Goal: Contribute content: Add original content to the website for others to see

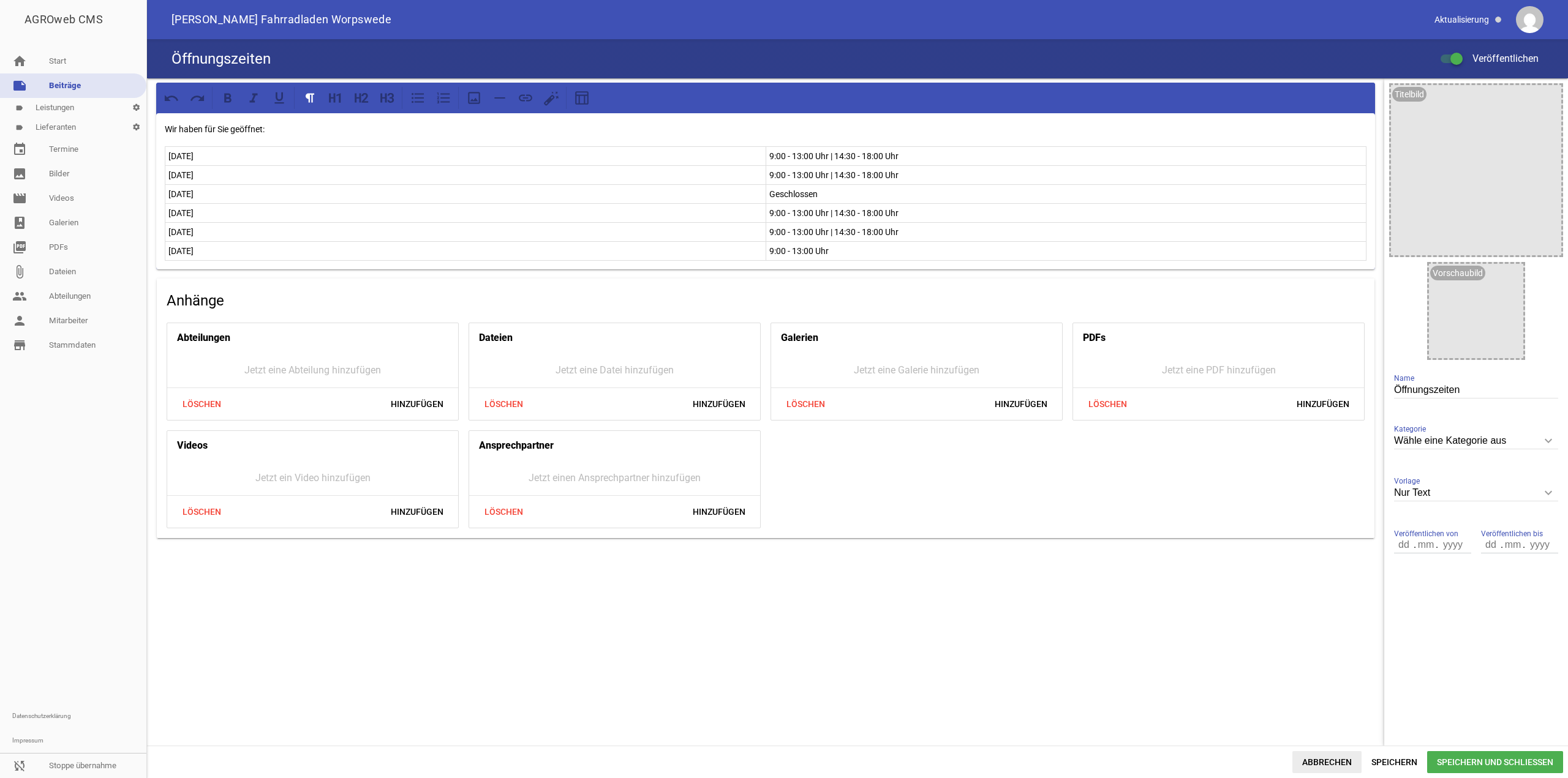
click at [1324, 760] on span "Abbrechen" at bounding box center [1327, 762] width 69 height 22
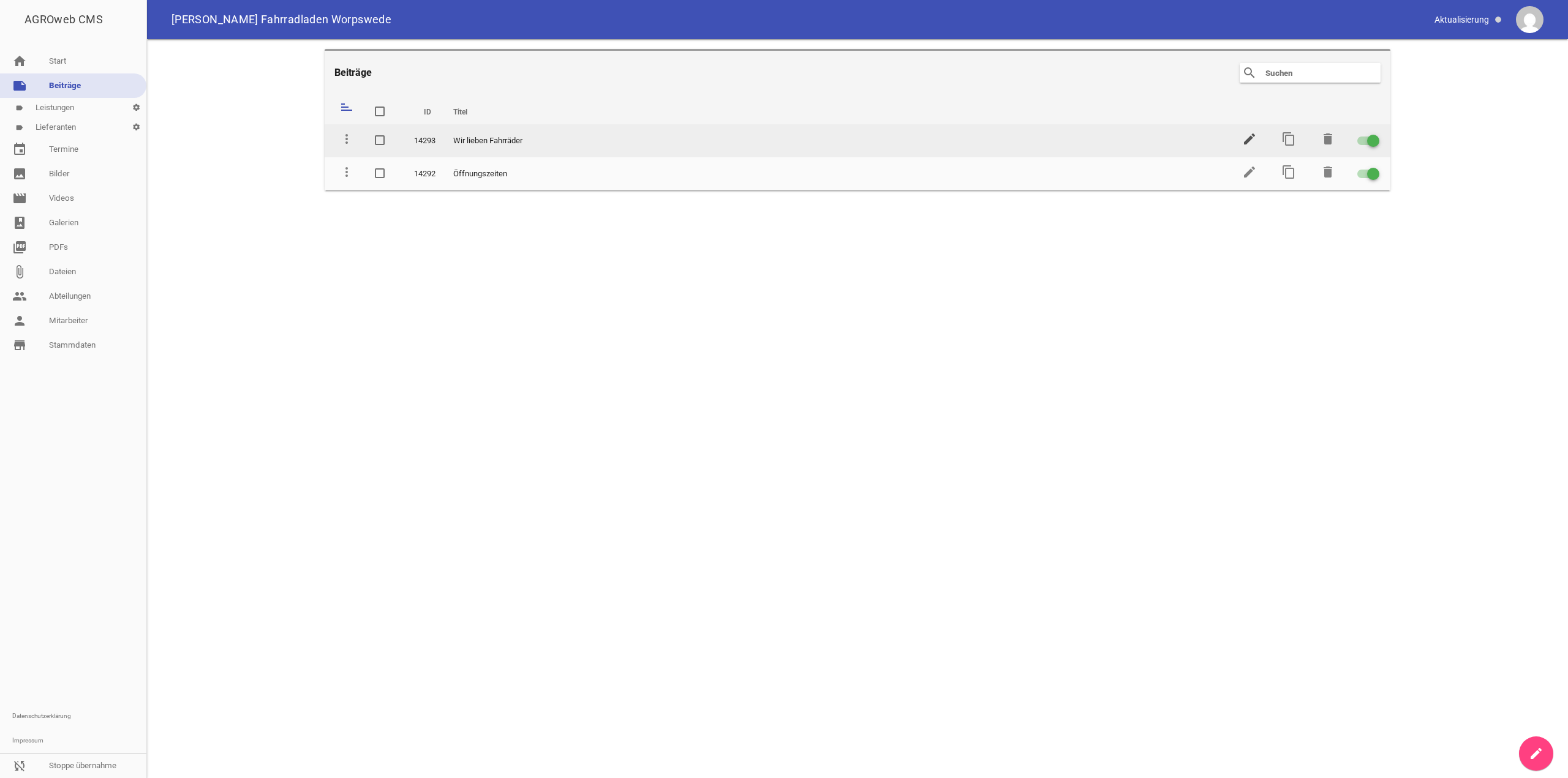
click at [1250, 145] on icon "edit" at bounding box center [1249, 138] width 15 height 15
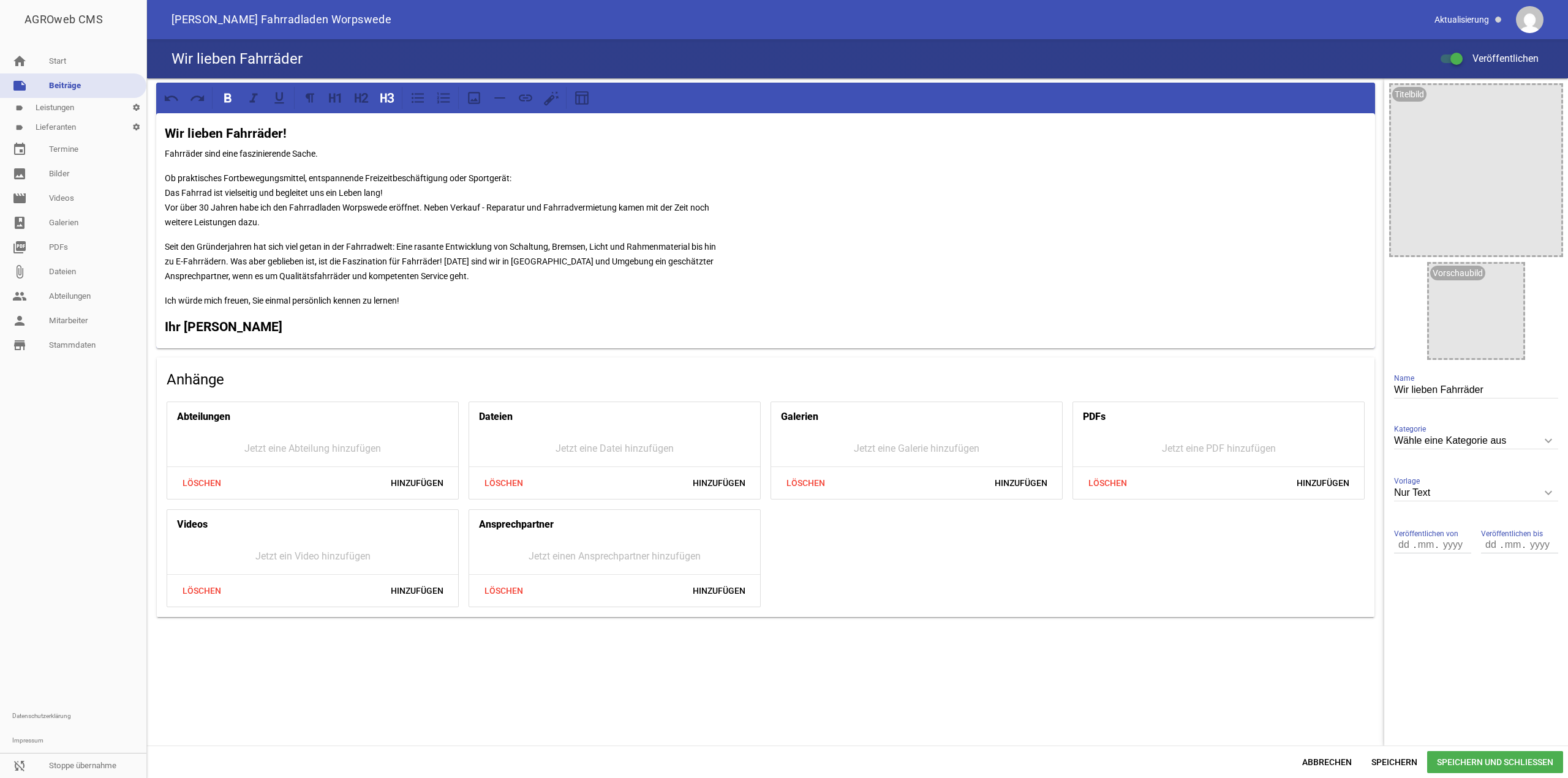
click at [1550, 446] on icon "keyboard_arrow_down" at bounding box center [1548, 441] width 20 height 20
click at [1550, 446] on input "Wähle eine Kategorie aus" at bounding box center [1476, 441] width 164 height 16
click at [1471, 633] on aside "Titelbild image Vorschaubild image Wir lieben Fahrräder Name Wähle eine Kategor…" at bounding box center [1476, 412] width 184 height 667
click at [1490, 493] on input "Nur Text" at bounding box center [1476, 493] width 164 height 16
click at [1440, 544] on li "1 Bild" at bounding box center [1476, 551] width 164 height 30
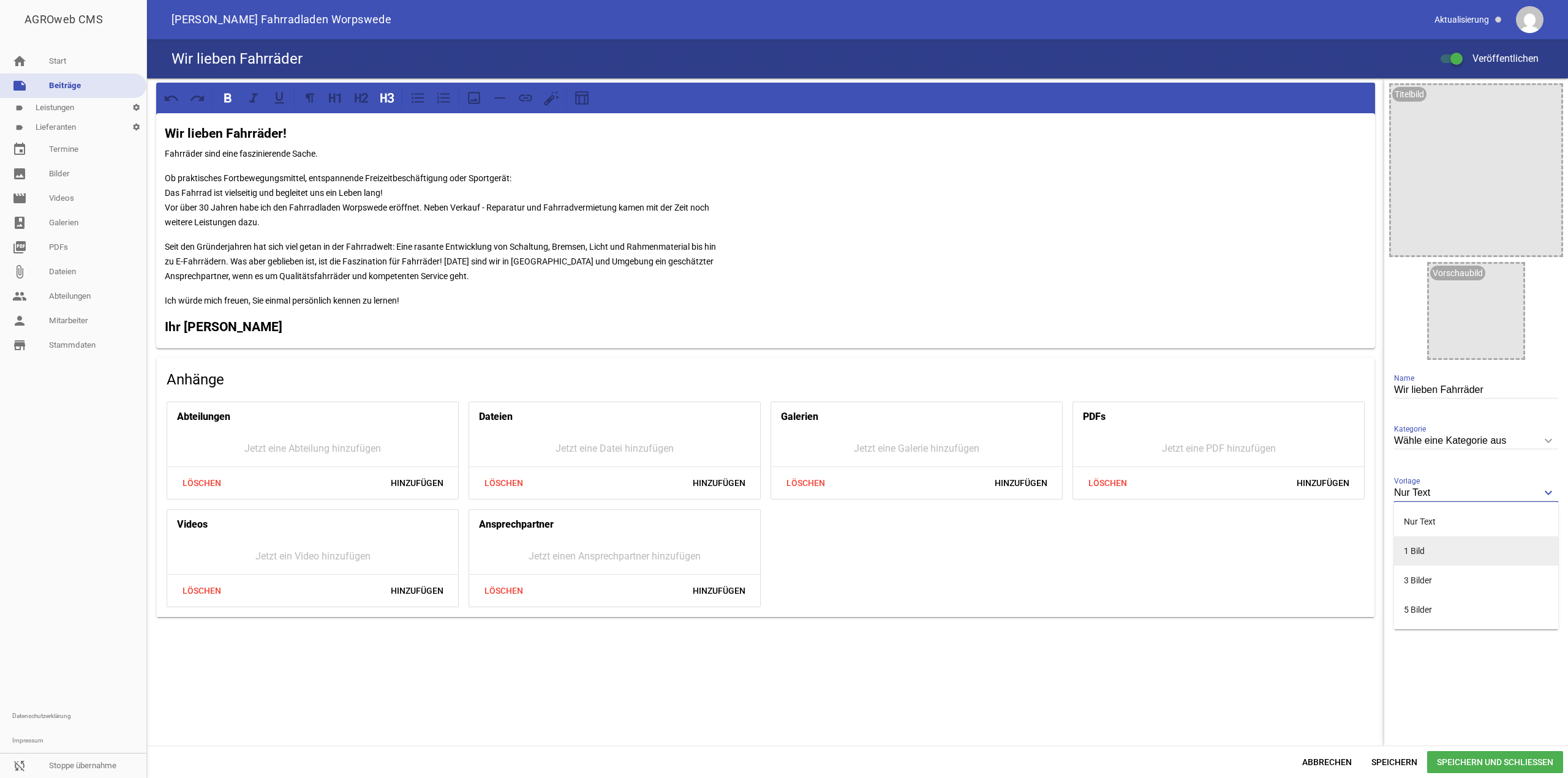
type input "1 Bild"
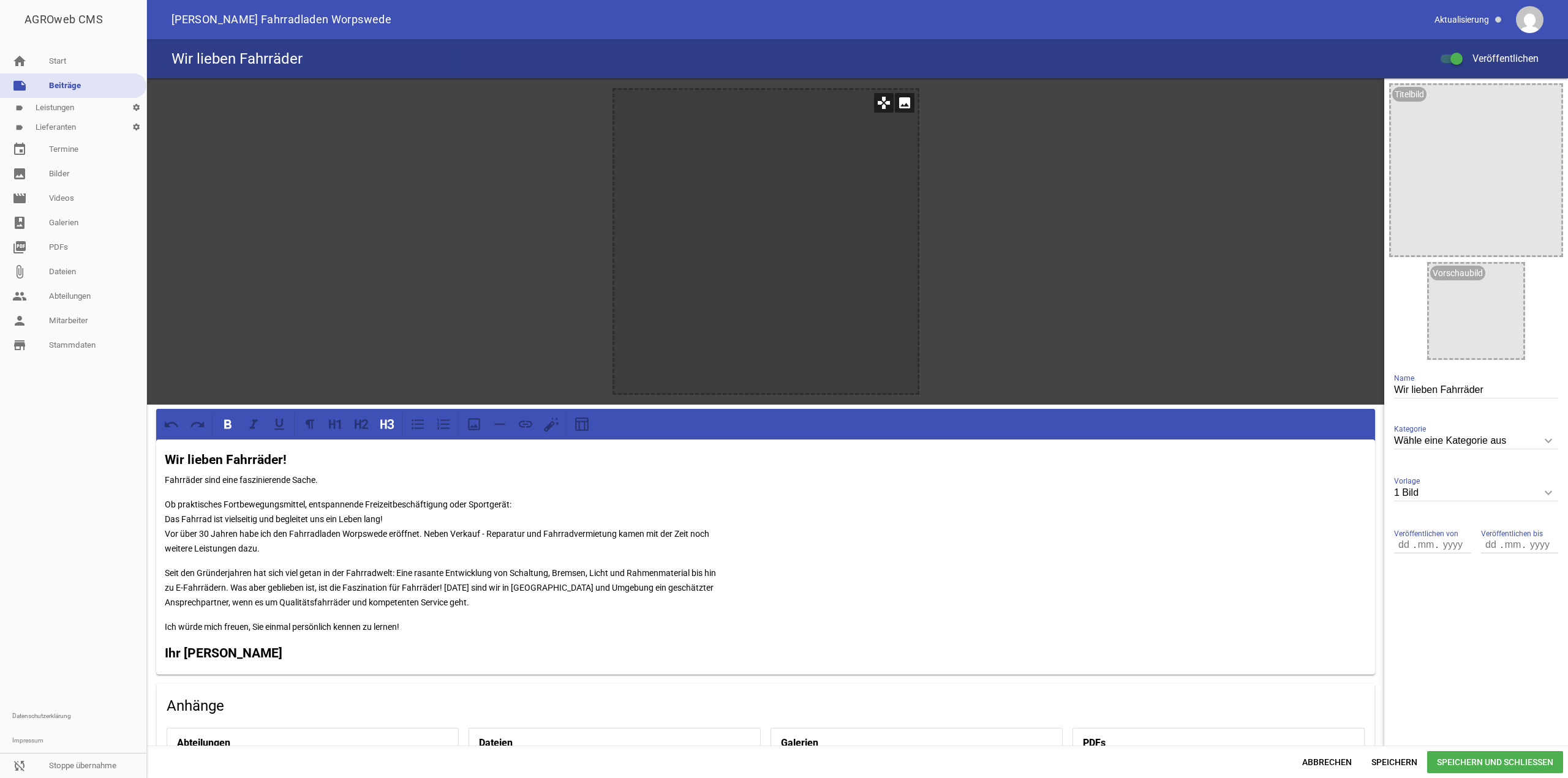
click at [896, 102] on icon "image" at bounding box center [905, 102] width 20 height 20
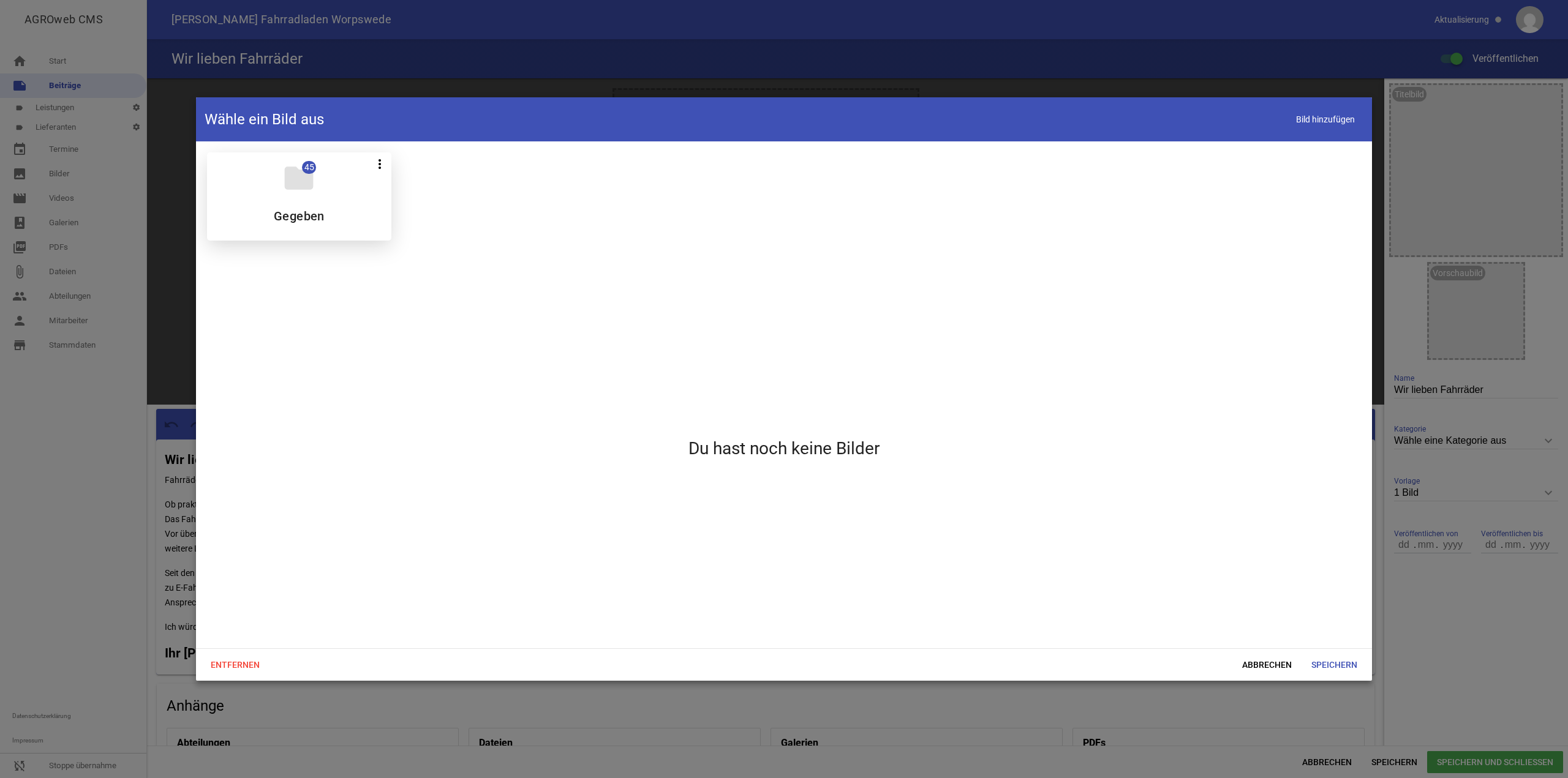
click at [349, 186] on div "folder 45 more_vert Teilen Bearbeiten Löschen Gegeben" at bounding box center [299, 196] width 184 height 88
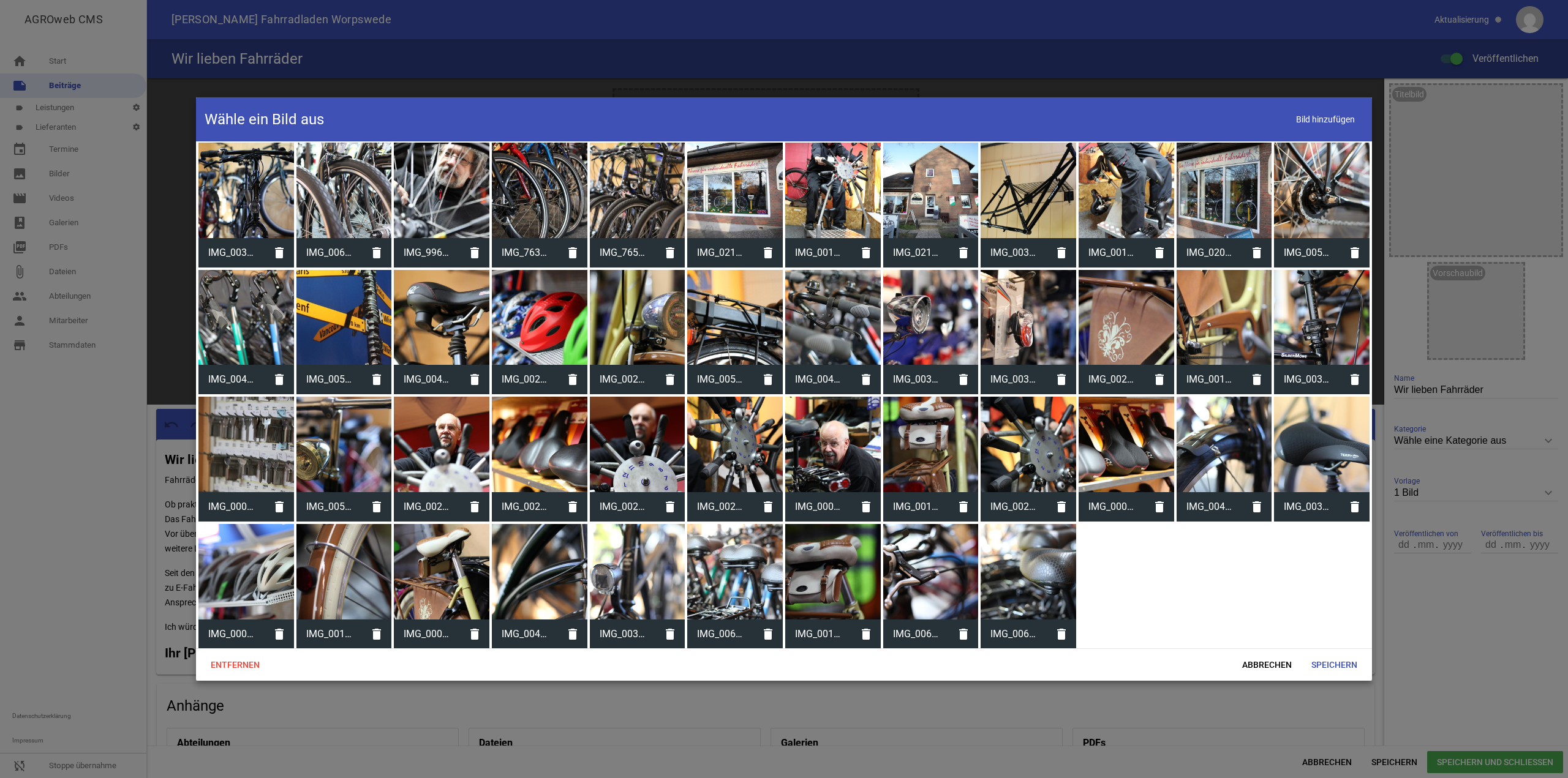
scroll to position [110, 0]
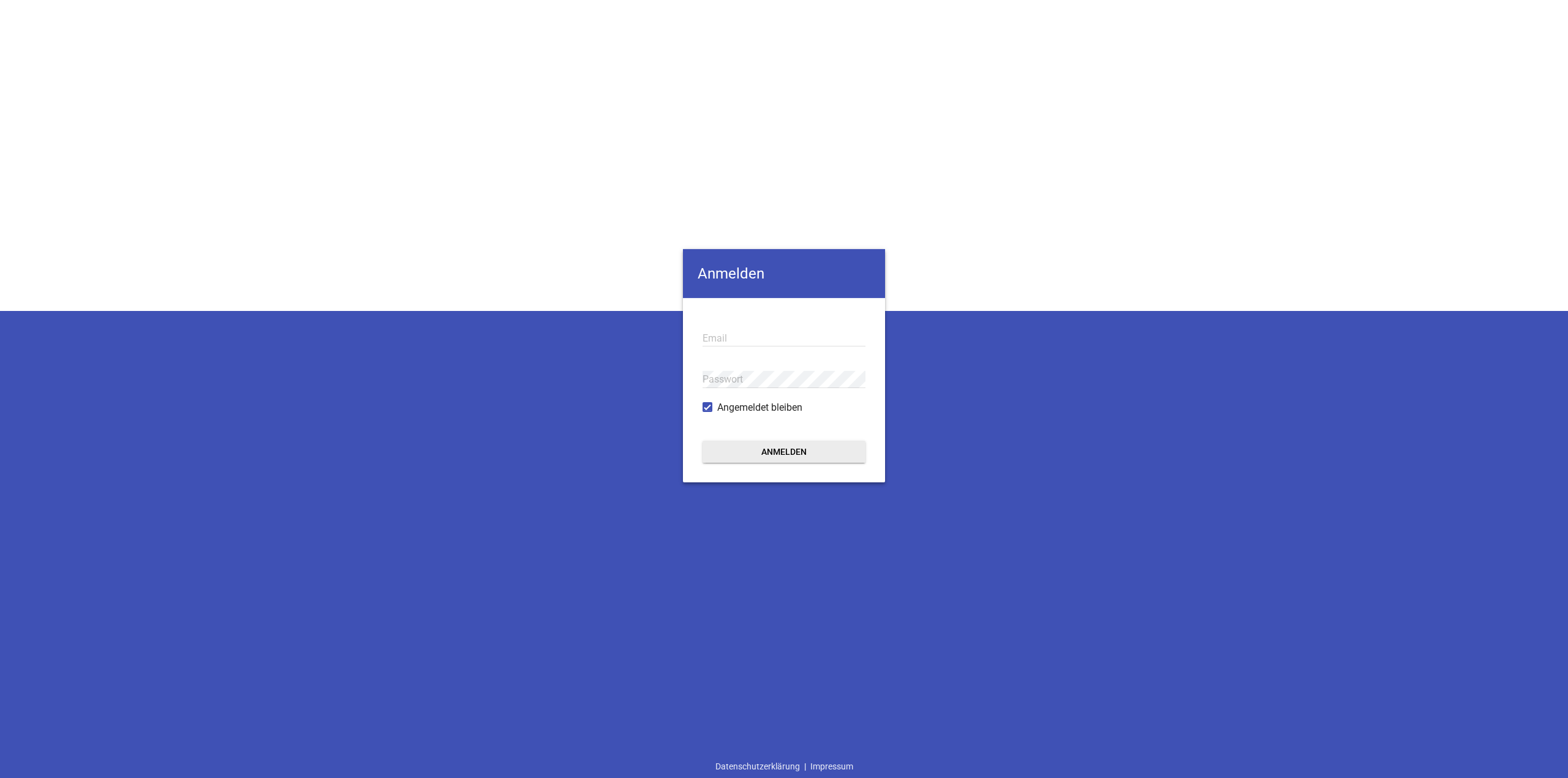
type input "[EMAIL_ADDRESS][DOMAIN_NAME]"
click at [764, 460] on button "Anmelden" at bounding box center [784, 452] width 163 height 22
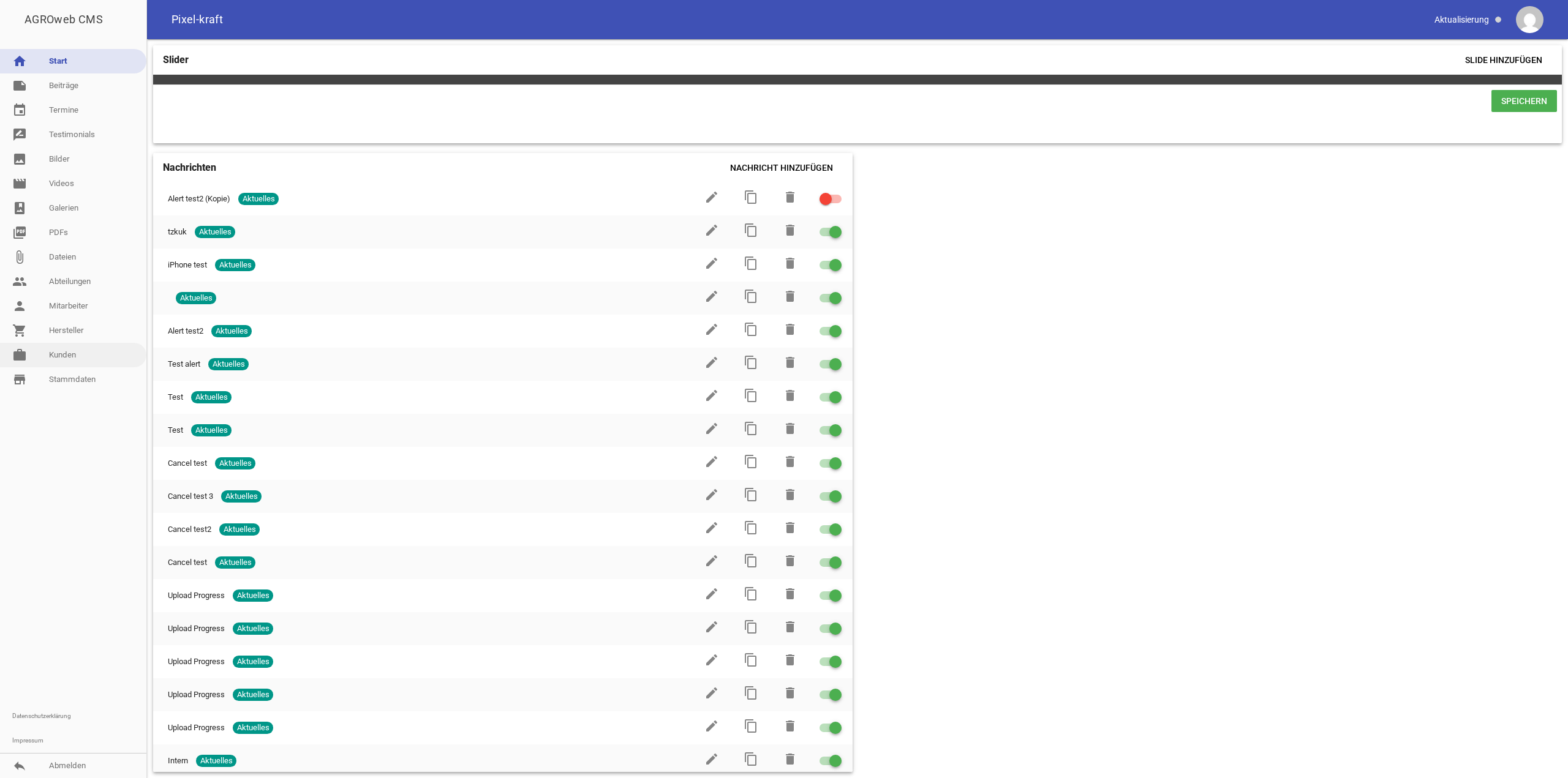
click at [76, 356] on link "work [PERSON_NAME]" at bounding box center [73, 355] width 147 height 25
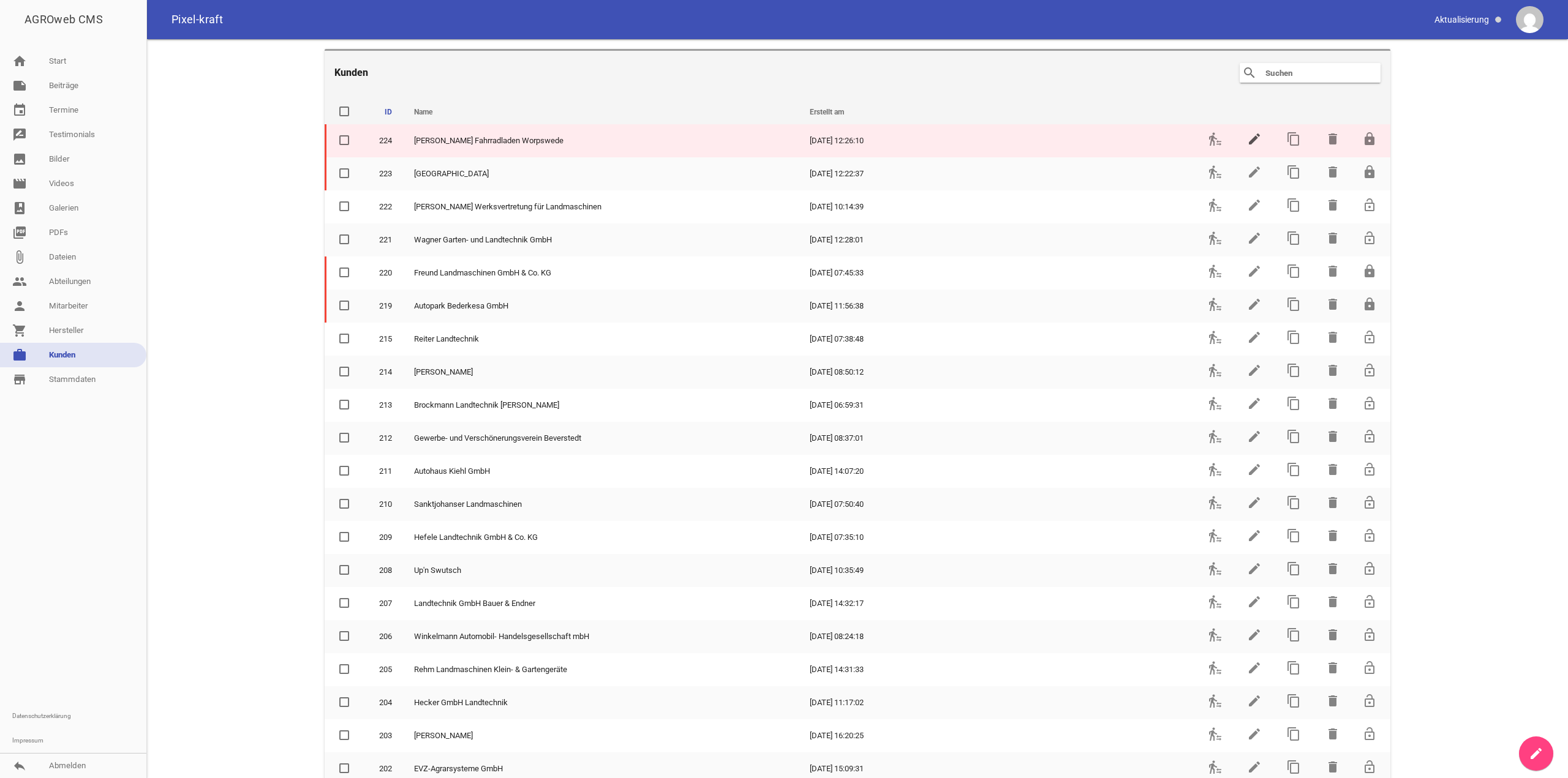
click at [1247, 141] on icon "edit" at bounding box center [1254, 138] width 15 height 15
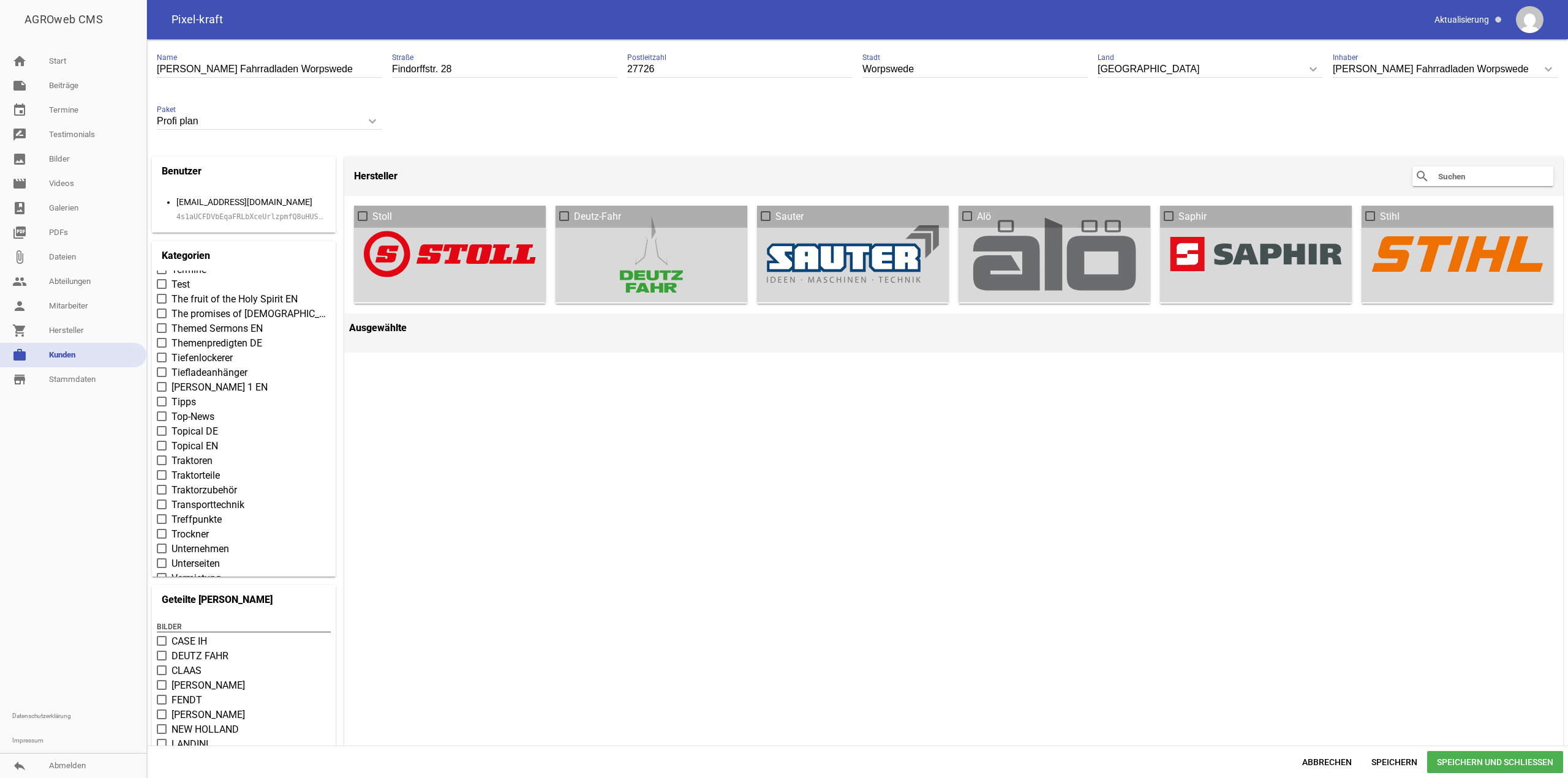
scroll to position [5144, 0]
click at [187, 277] on span "Team" at bounding box center [184, 282] width 25 height 15
click at [172, 275] on input "Team" at bounding box center [172, 275] width 0 height 0
click at [1455, 755] on span "Speichern und Schließen" at bounding box center [1495, 762] width 136 height 22
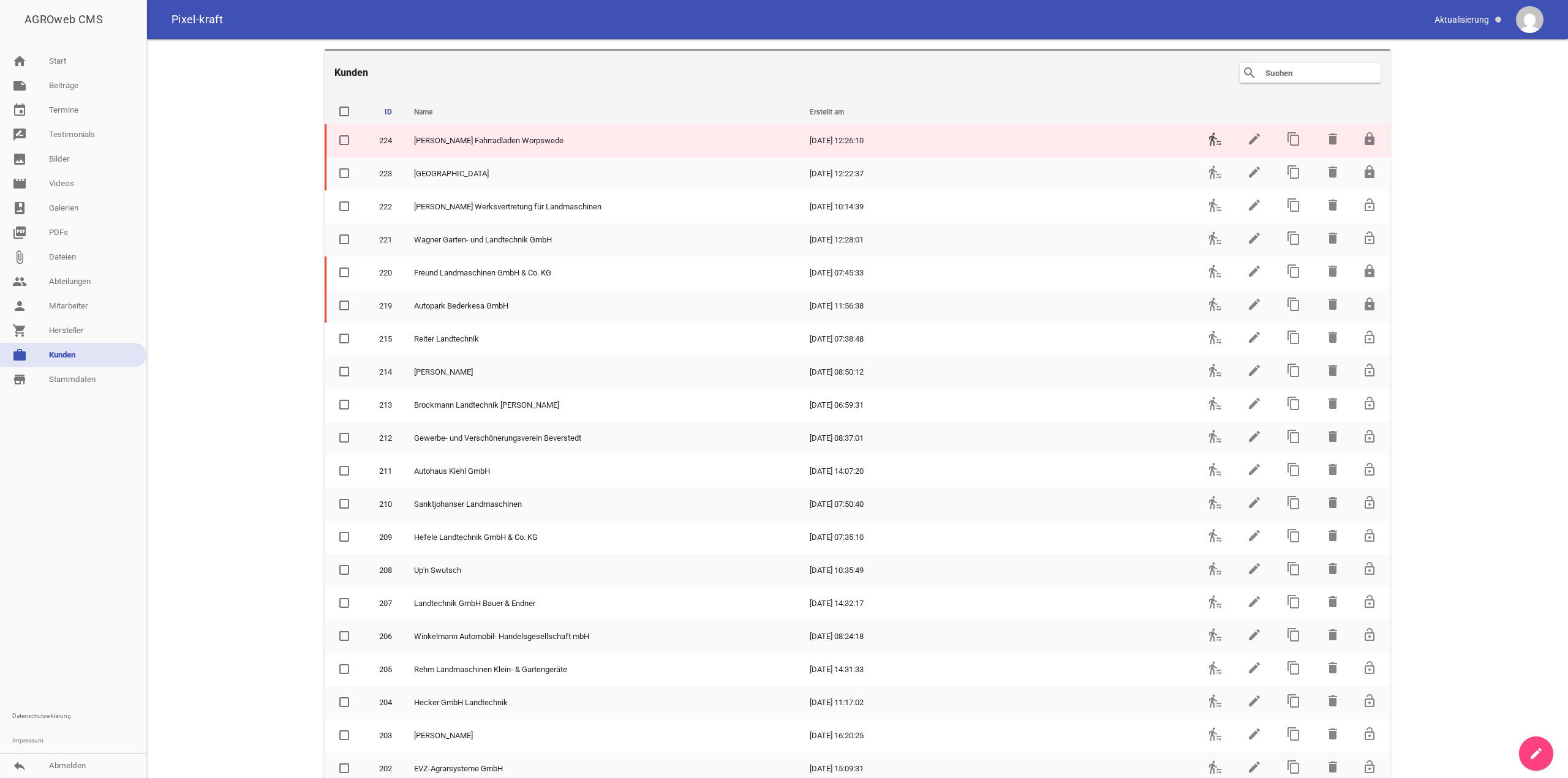
click at [1215, 138] on icon "transfer_within_a_station" at bounding box center [1215, 138] width 15 height 15
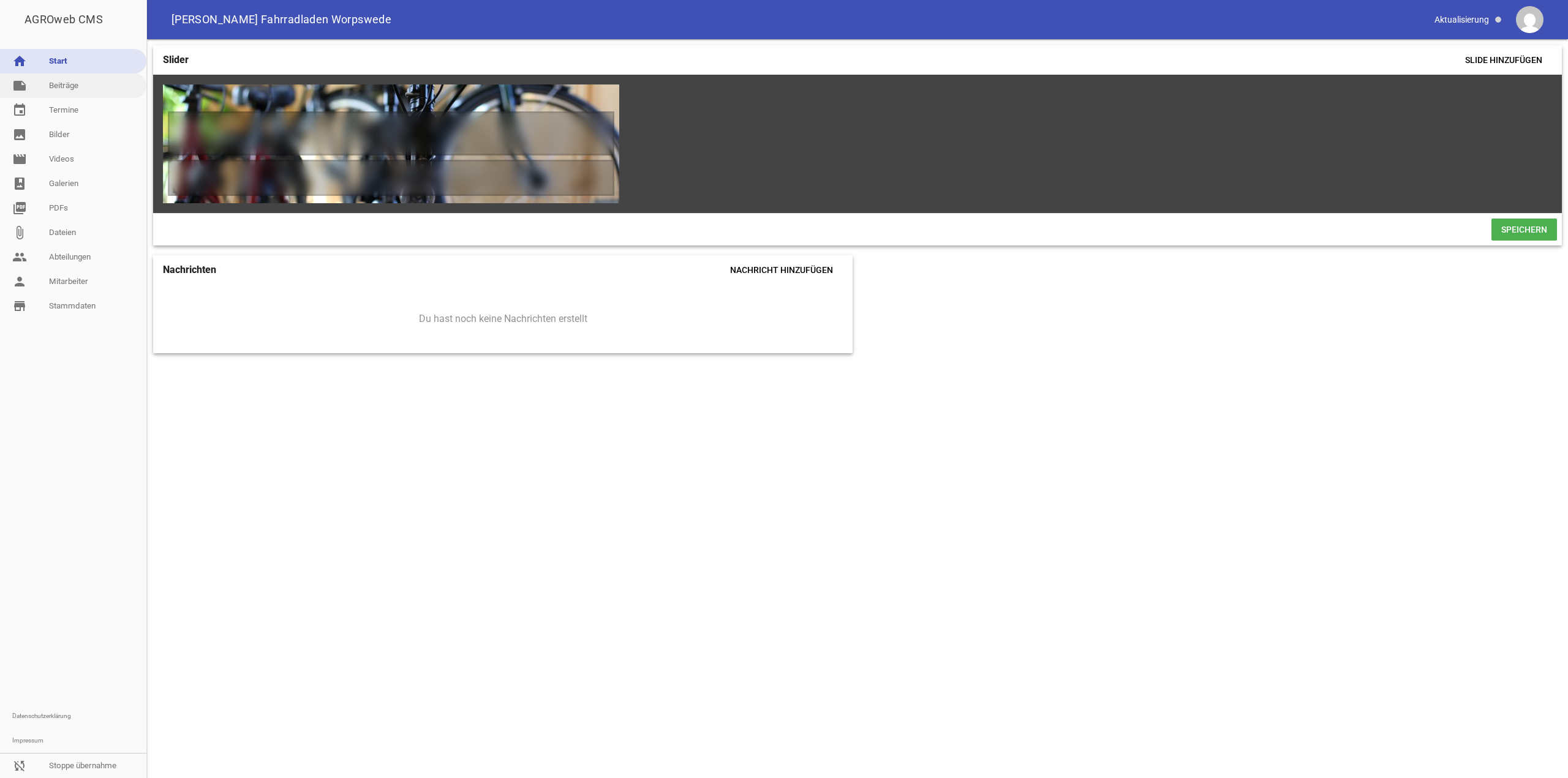
click at [72, 92] on link "note Beiträge" at bounding box center [73, 85] width 147 height 25
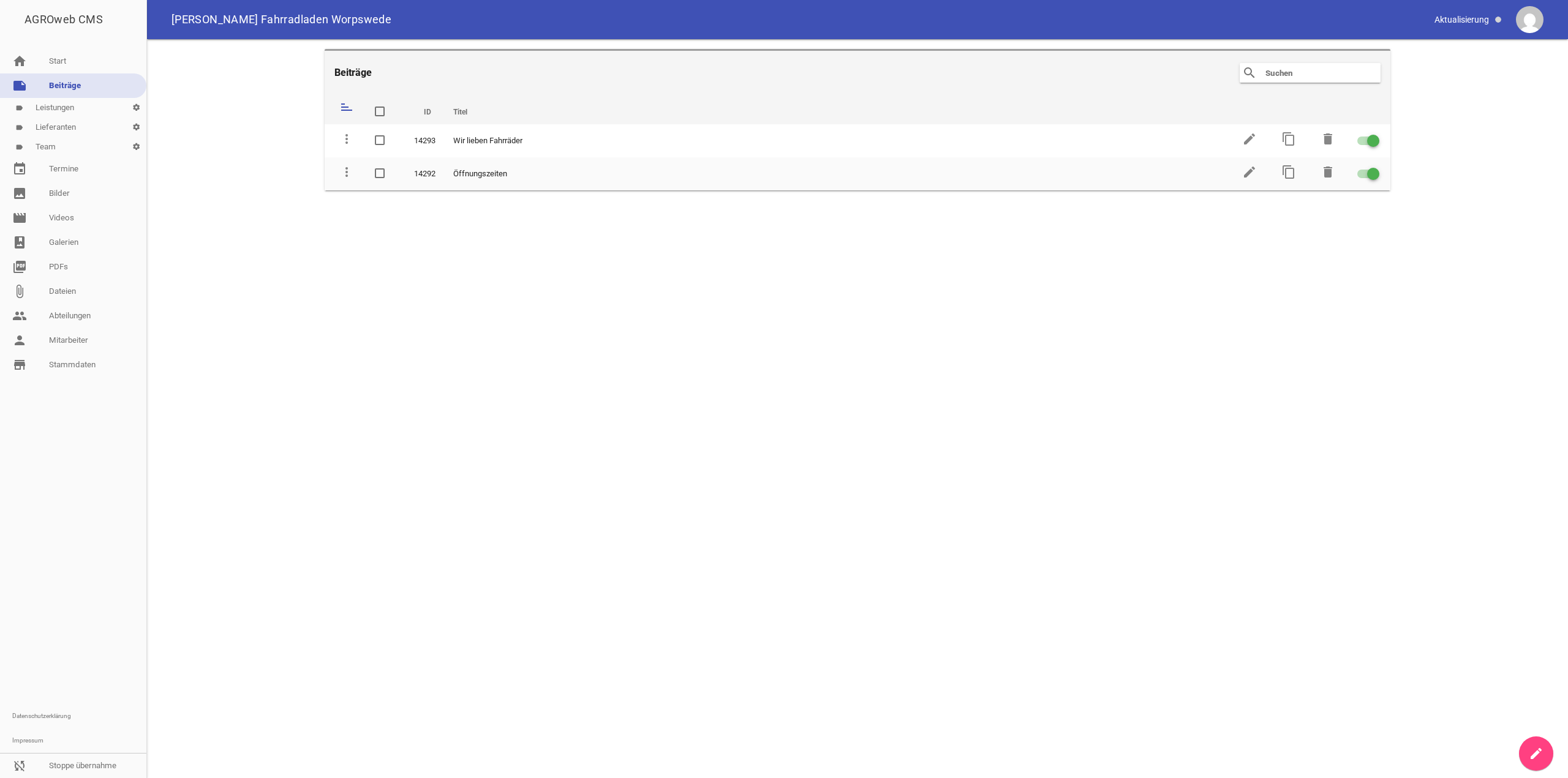
click at [68, 143] on link "label Team settings" at bounding box center [73, 147] width 147 height 20
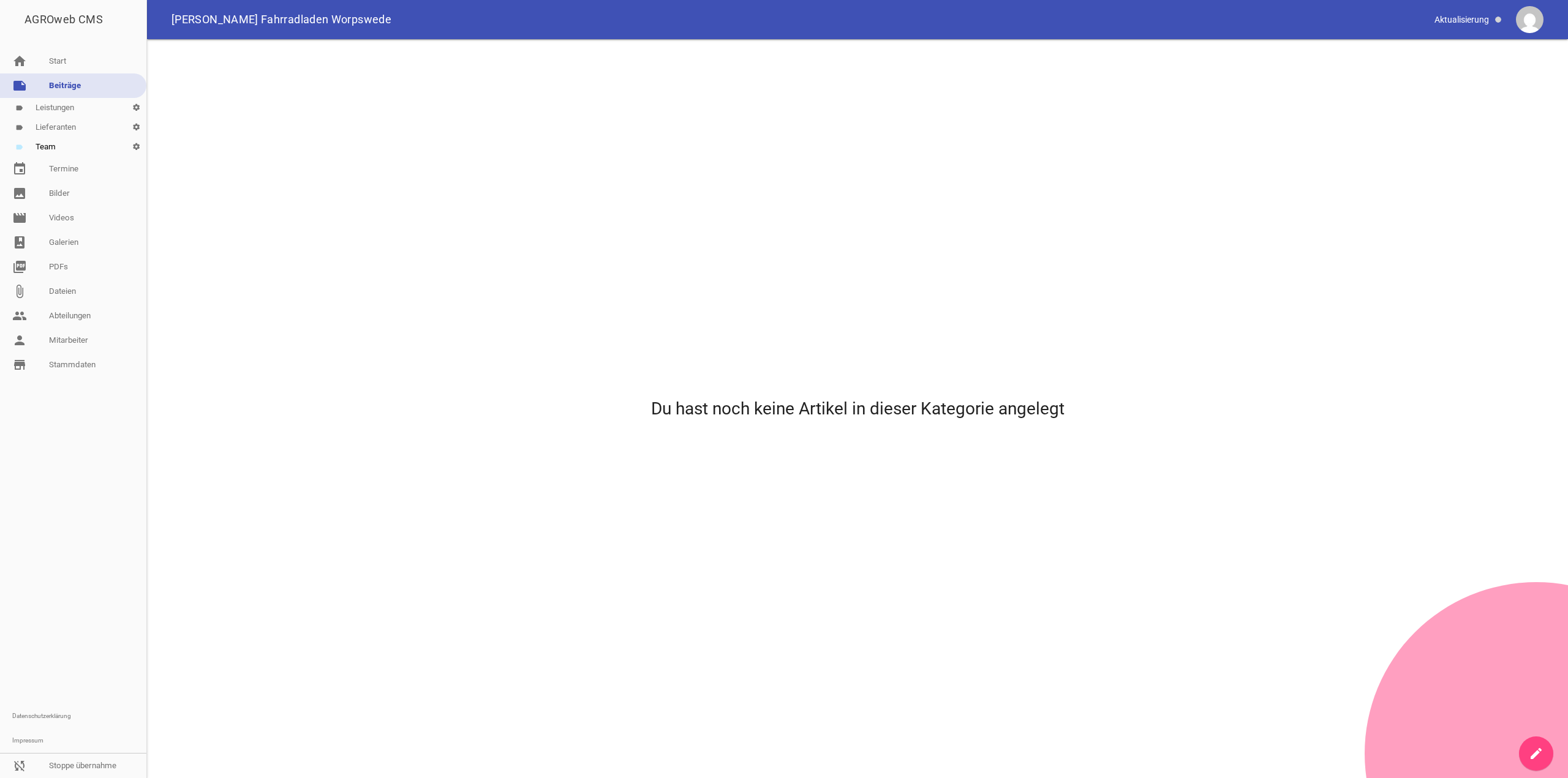
click at [1524, 753] on link "create" at bounding box center [1536, 754] width 34 height 34
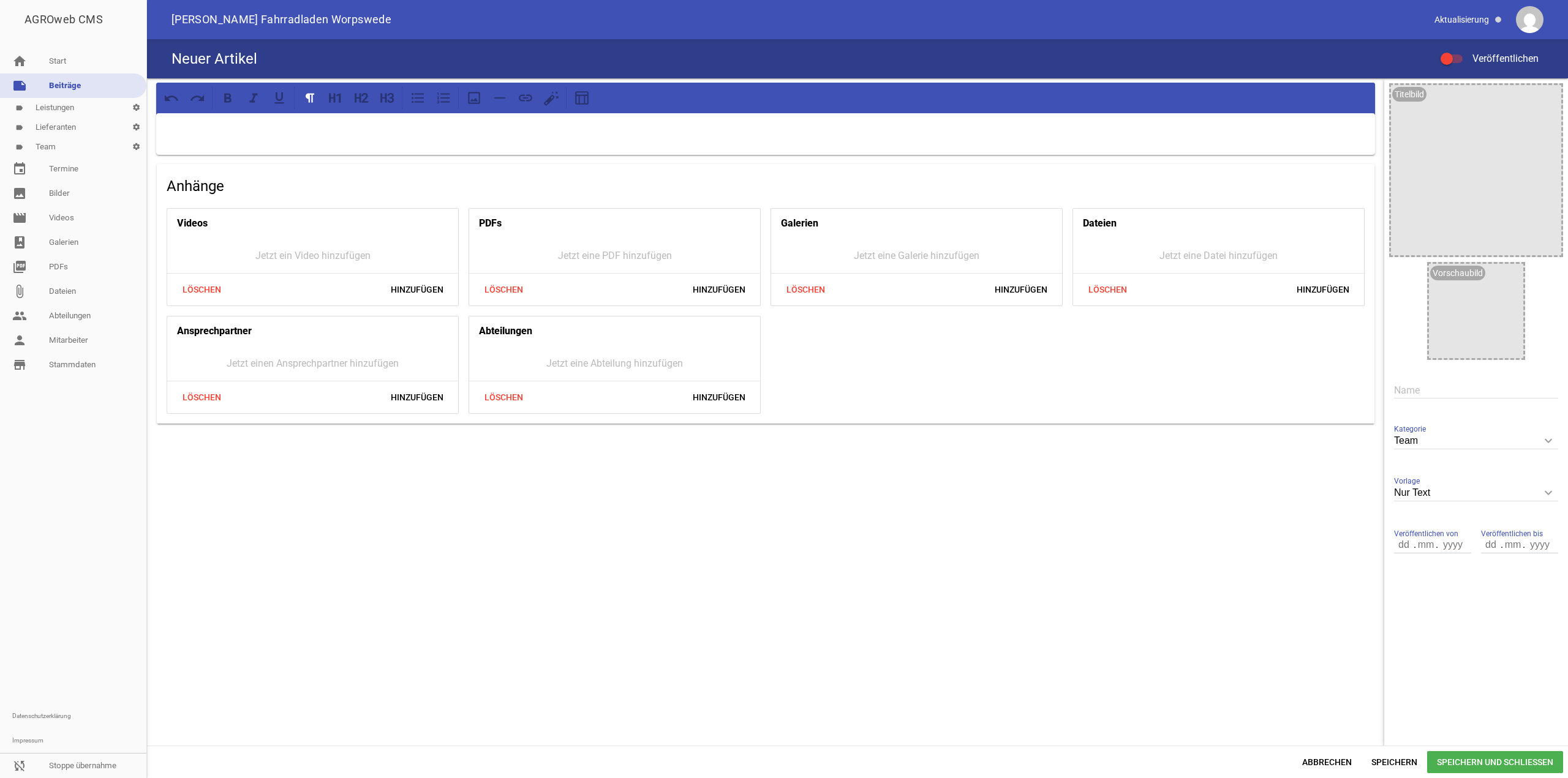
click at [1421, 401] on div "Name" at bounding box center [1476, 390] width 164 height 41
click at [1427, 393] on input "text" at bounding box center [1476, 390] width 164 height 16
type input "[PERSON_NAME]"
click at [637, 131] on p at bounding box center [766, 129] width 1202 height 15
click at [392, 103] on icon at bounding box center [387, 98] width 16 height 16
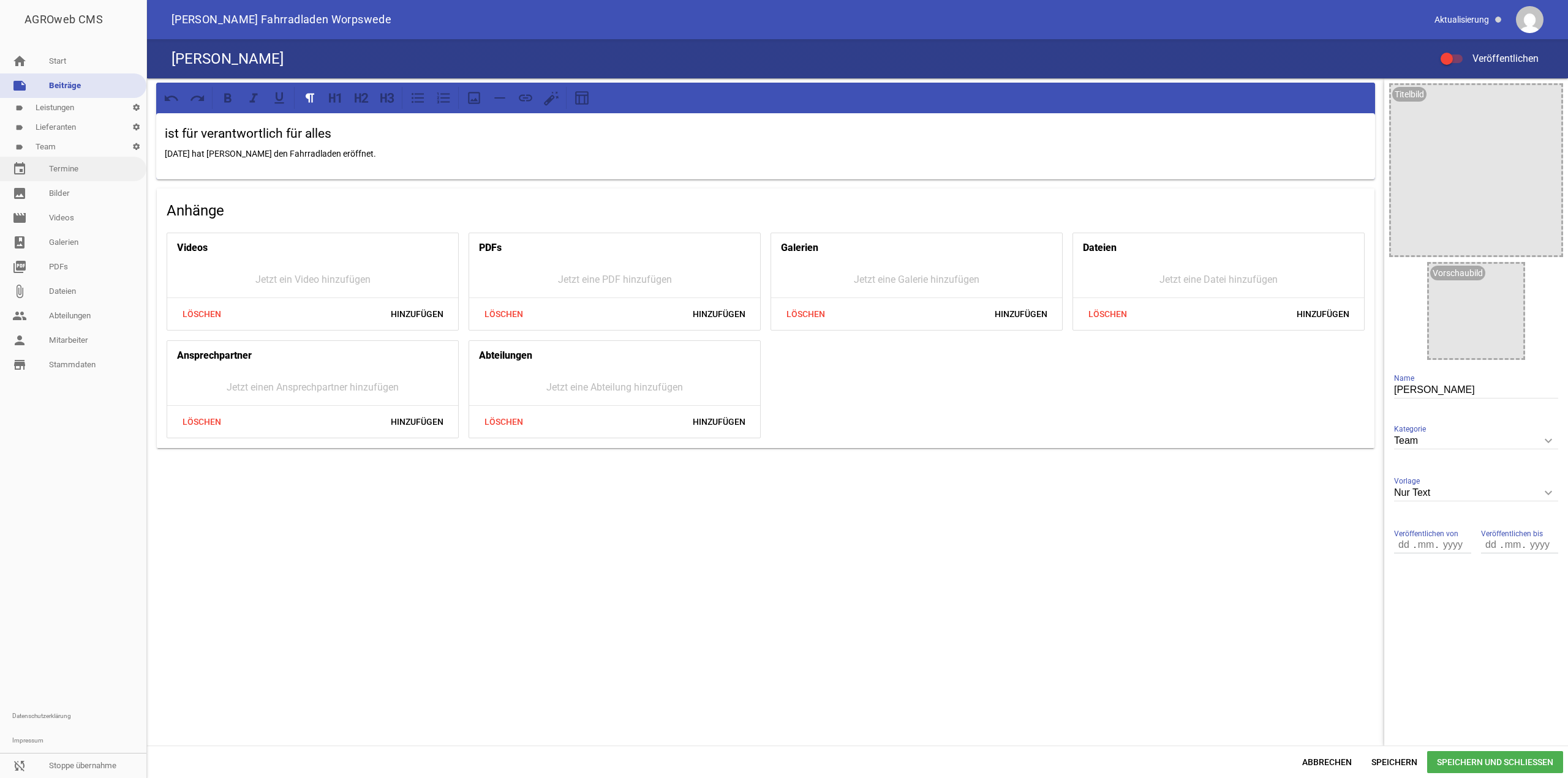
drag, startPoint x: 382, startPoint y: 158, endPoint x: 134, endPoint y: 157, distance: 248.0
click at [134, 157] on div "AGROweb CMS home Start note Beiträge label Leistungen settings label Lieferante…" at bounding box center [784, 389] width 1568 height 778
drag, startPoint x: 1455, startPoint y: 757, endPoint x: 1103, endPoint y: 666, distance: 363.6
click at [1103, 666] on div "ist für verantwortlich für alles Vor über 30 Jahren hat [PERSON_NAME] den Fahrr…" at bounding box center [858, 428] width 1421 height 700
click at [1487, 453] on div "Team keyboard_arrow_down Kategorie Wähle eine Kategorie aus Leistungen Lieferan…" at bounding box center [1476, 441] width 164 height 42
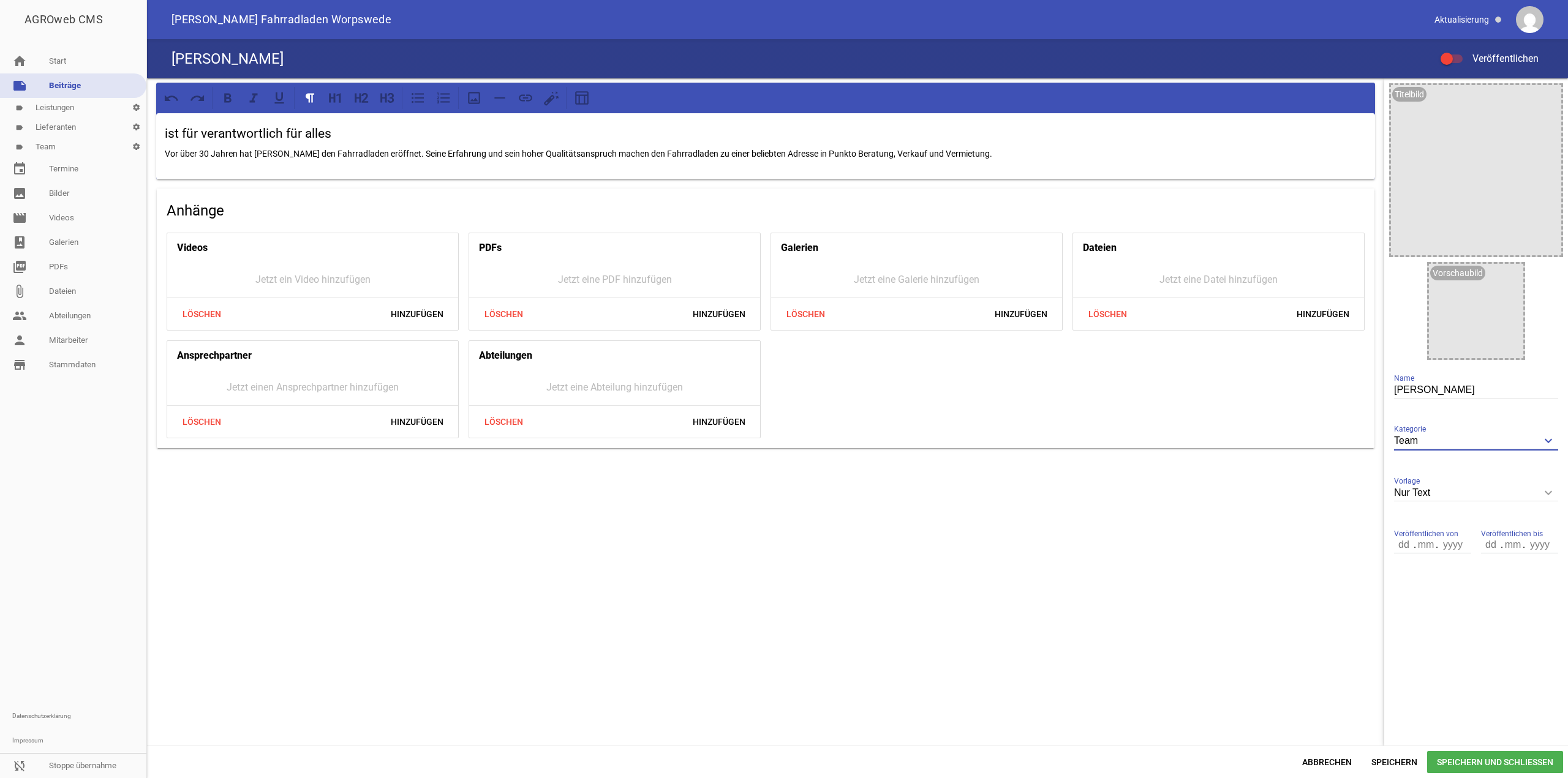
drag, startPoint x: 1483, startPoint y: 447, endPoint x: 1472, endPoint y: 491, distance: 45.4
click at [1472, 491] on div "Titelbild image Vorschaubild image [PERSON_NAME] Name Team keyboard_arrow_down …" at bounding box center [1476, 326] width 184 height 497
click at [1472, 491] on input "Nur Text" at bounding box center [1476, 493] width 164 height 16
click at [1449, 546] on li "1 Bild" at bounding box center [1476, 551] width 164 height 30
type input "1 Bild"
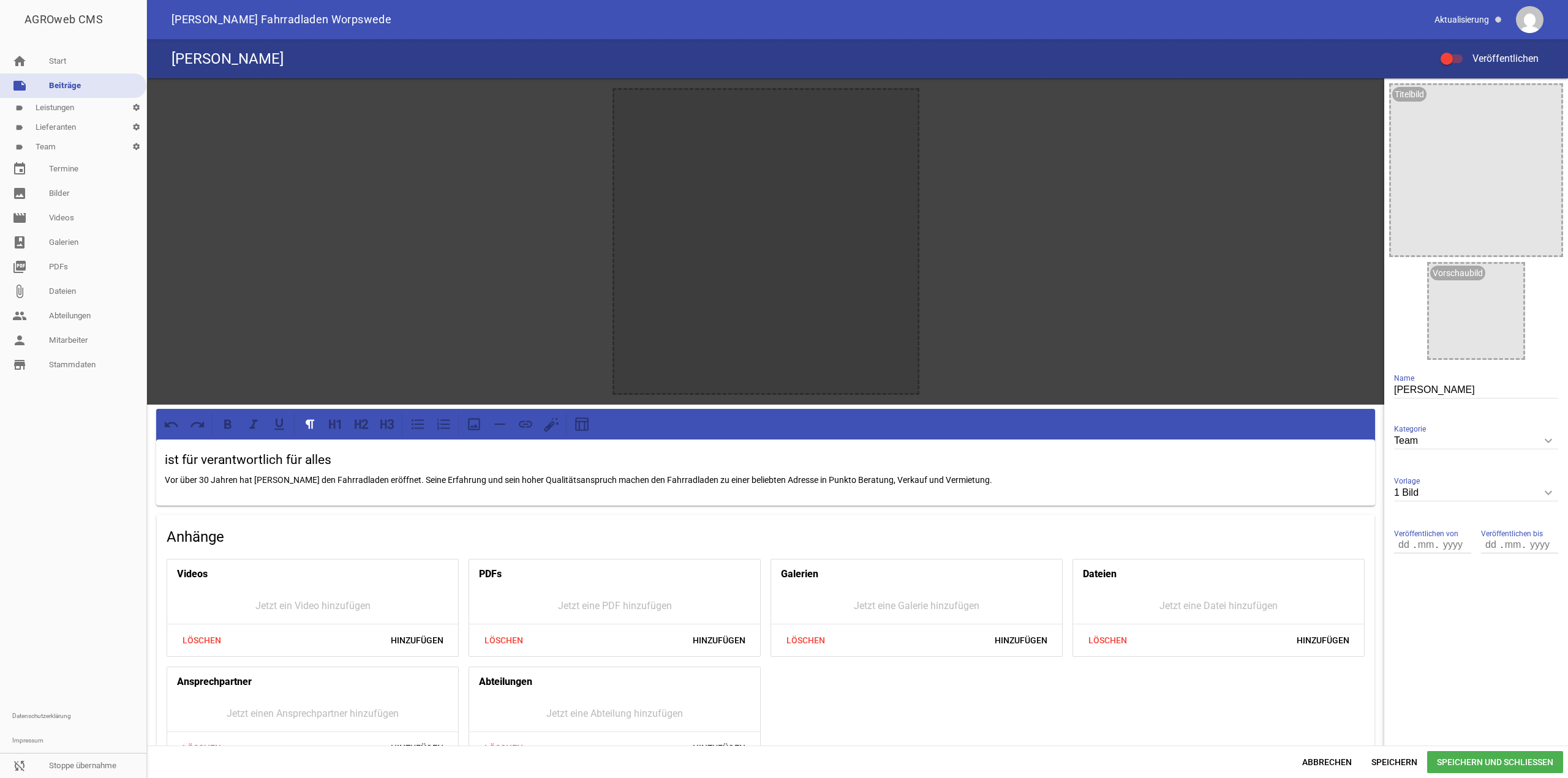
click at [1457, 763] on span "Speichern und Schließen" at bounding box center [1495, 762] width 136 height 22
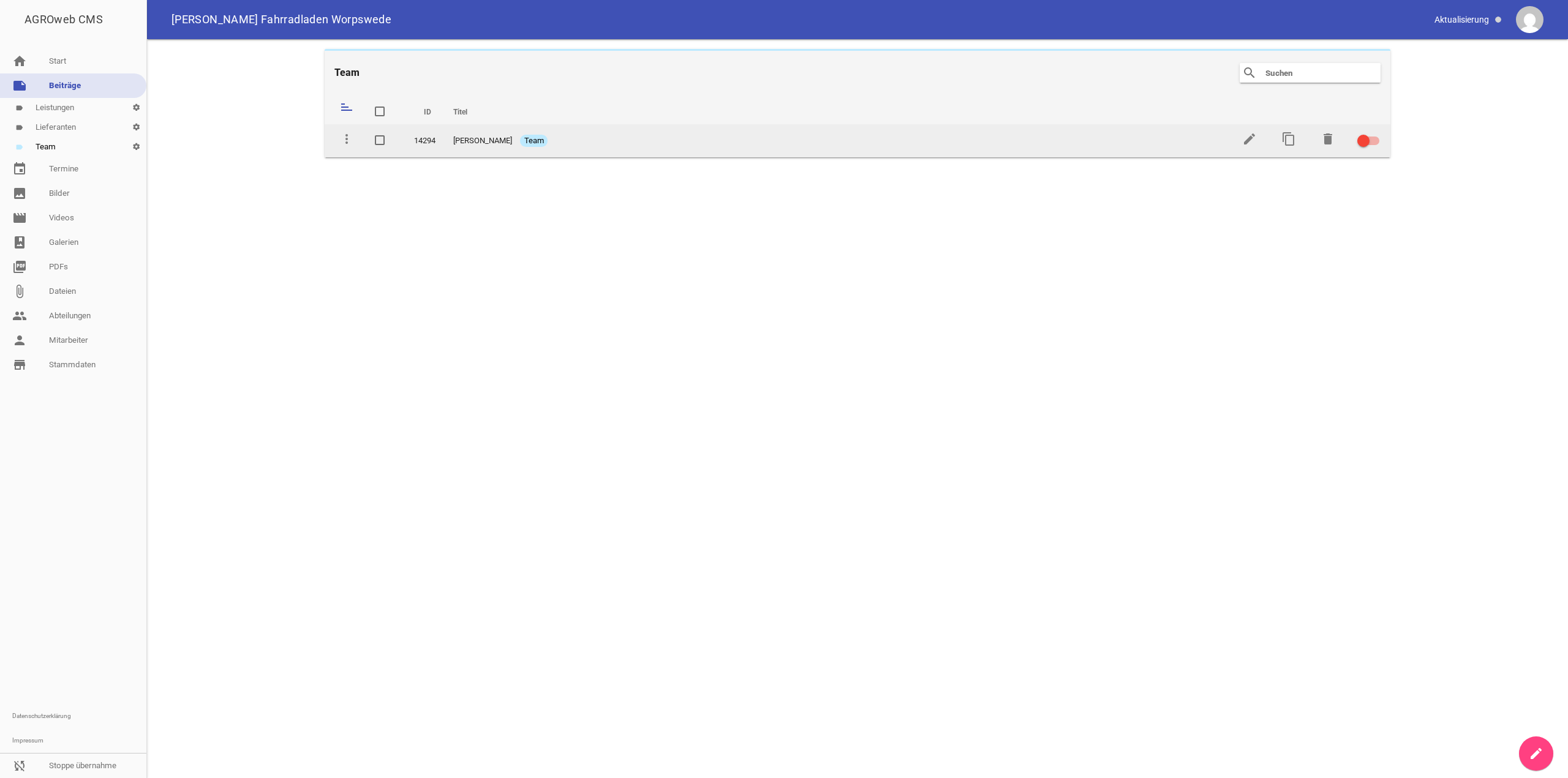
click at [1375, 143] on div at bounding box center [1368, 141] width 22 height 9
click at [1376, 133] on input "checkbox" at bounding box center [1376, 133] width 0 height 0
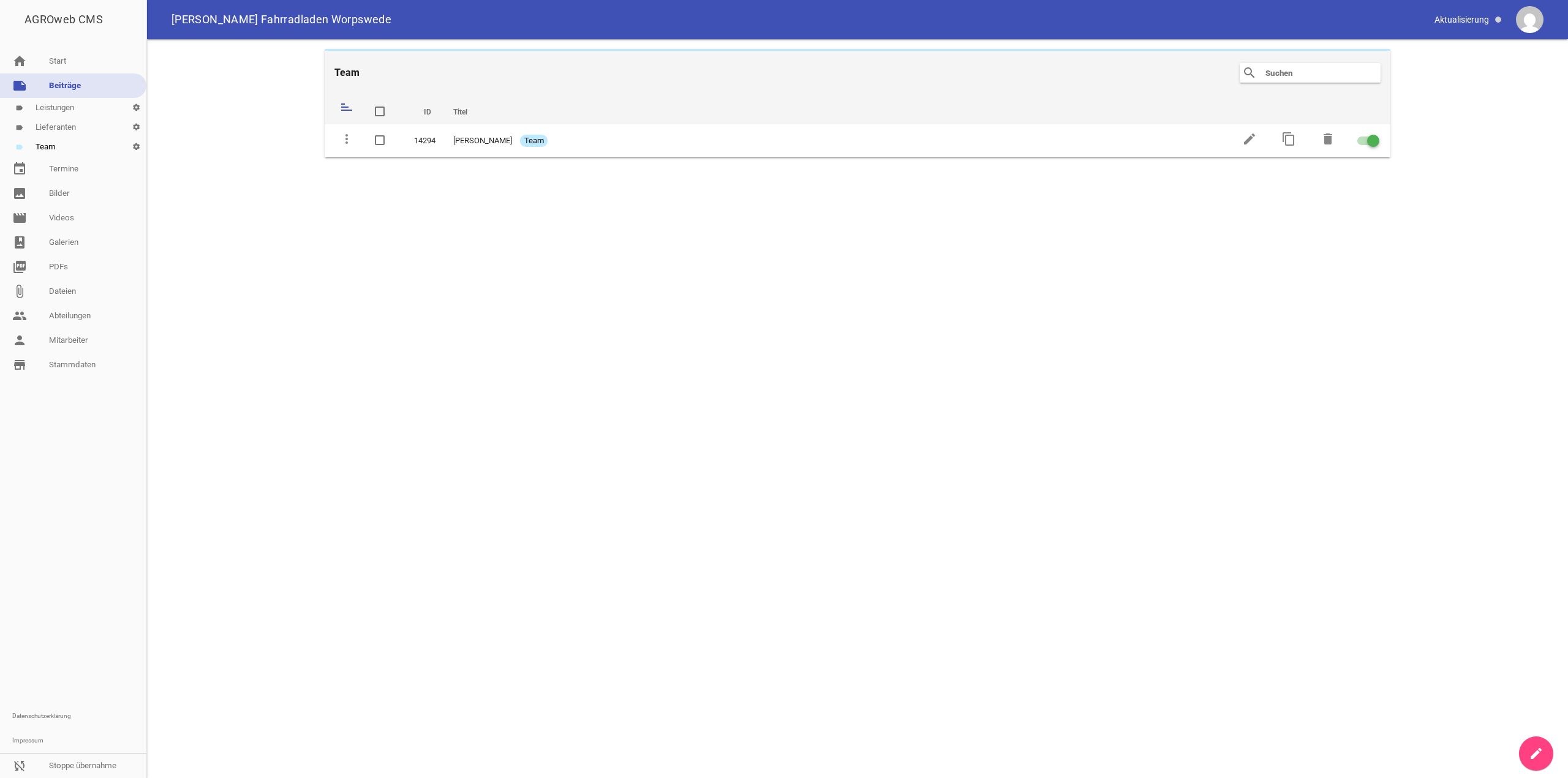
click at [1524, 757] on link "create" at bounding box center [1536, 754] width 34 height 34
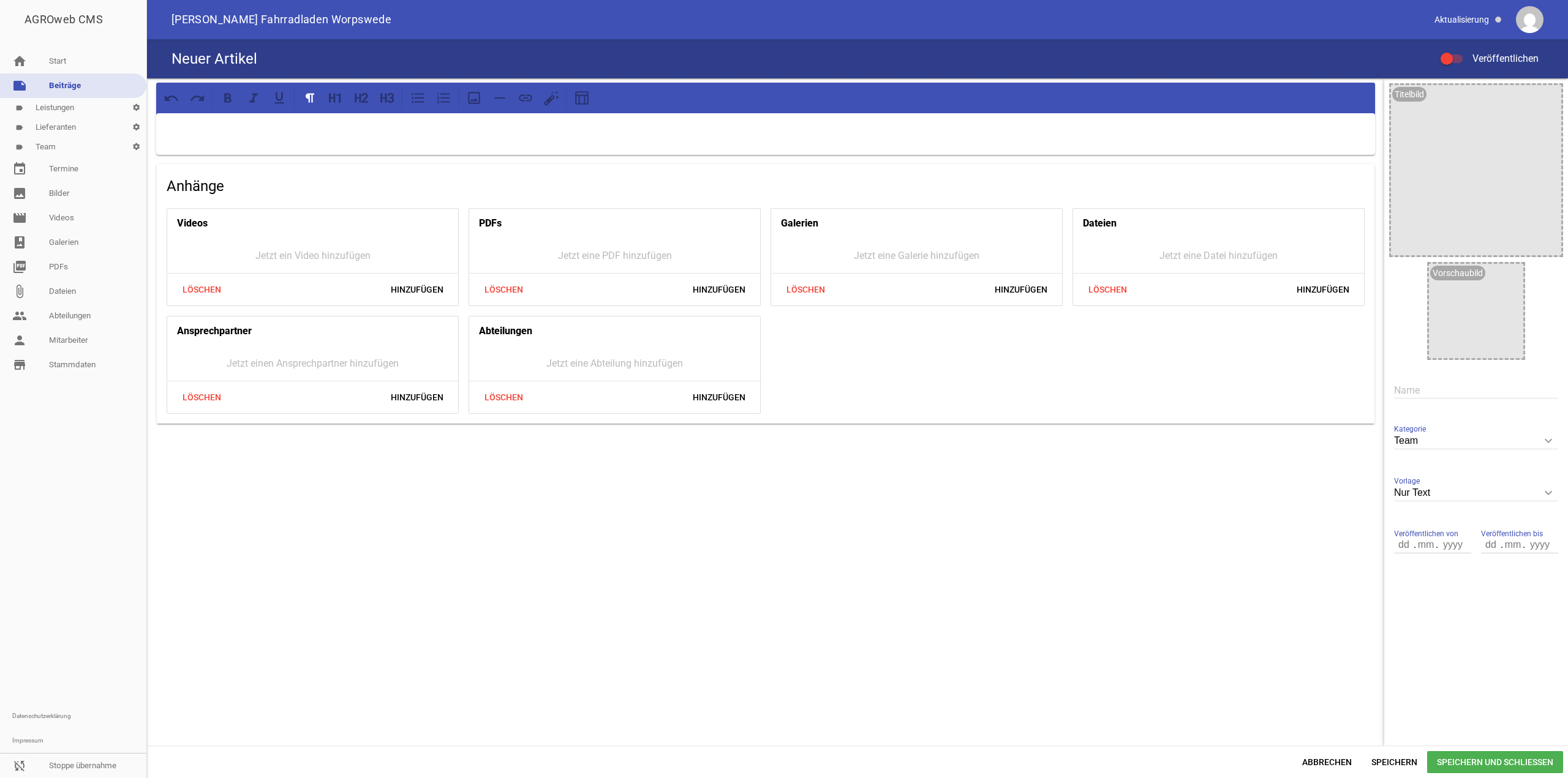
click at [283, 141] on div at bounding box center [766, 134] width 1219 height 42
click at [1428, 383] on input "text" at bounding box center [1476, 390] width 164 height 16
paste input "[PERSON_NAME]"
type input "[PERSON_NAME]"
click at [1457, 62] on div at bounding box center [1452, 59] width 22 height 9
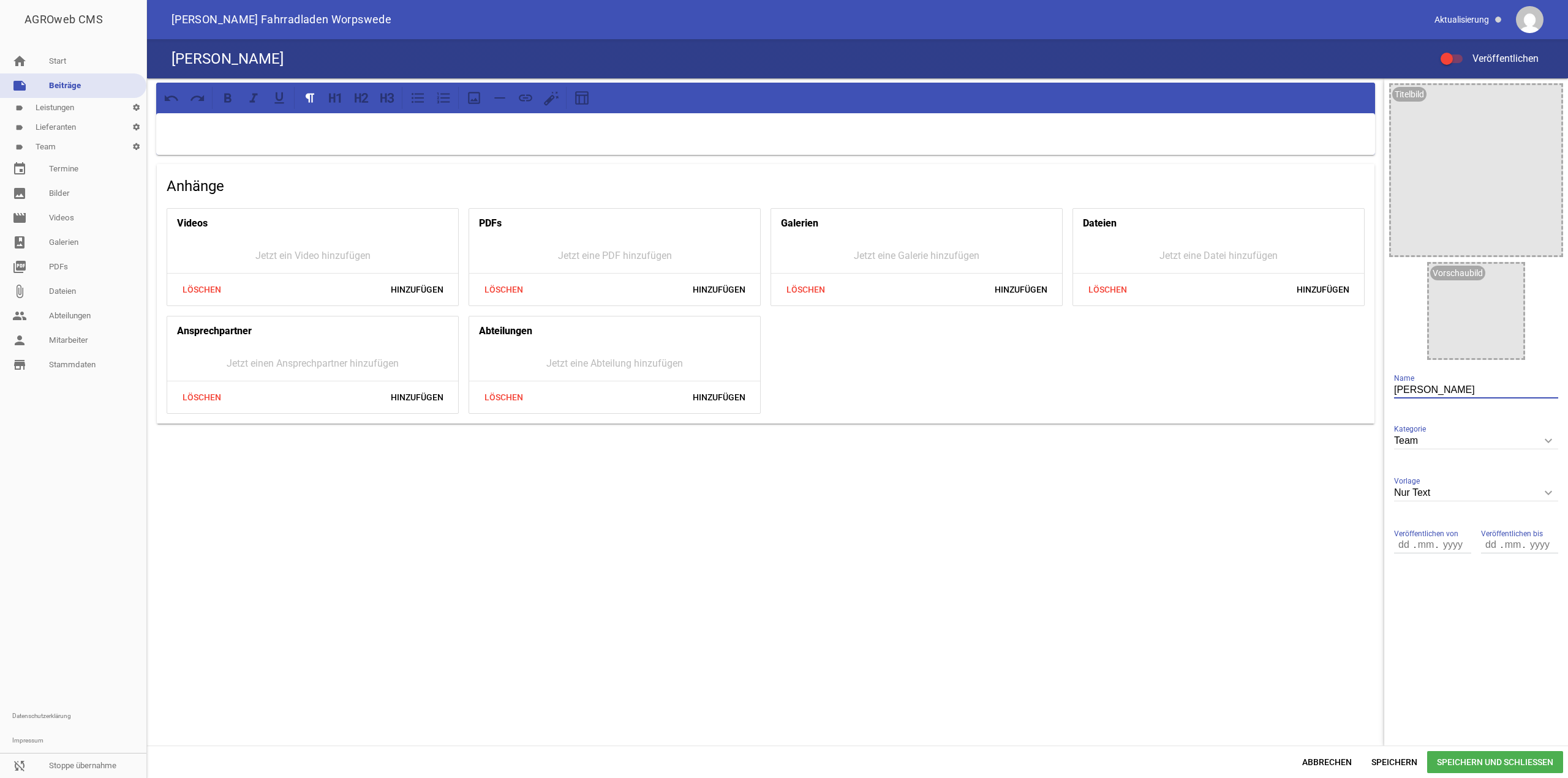
click at [1458, 51] on input "Veröffentlichen" at bounding box center [1458, 51] width 0 height 0
click at [1464, 486] on input "Nur Text" at bounding box center [1476, 493] width 164 height 16
click at [1428, 554] on li "1 Bild" at bounding box center [1476, 551] width 164 height 30
type input "1 Bild"
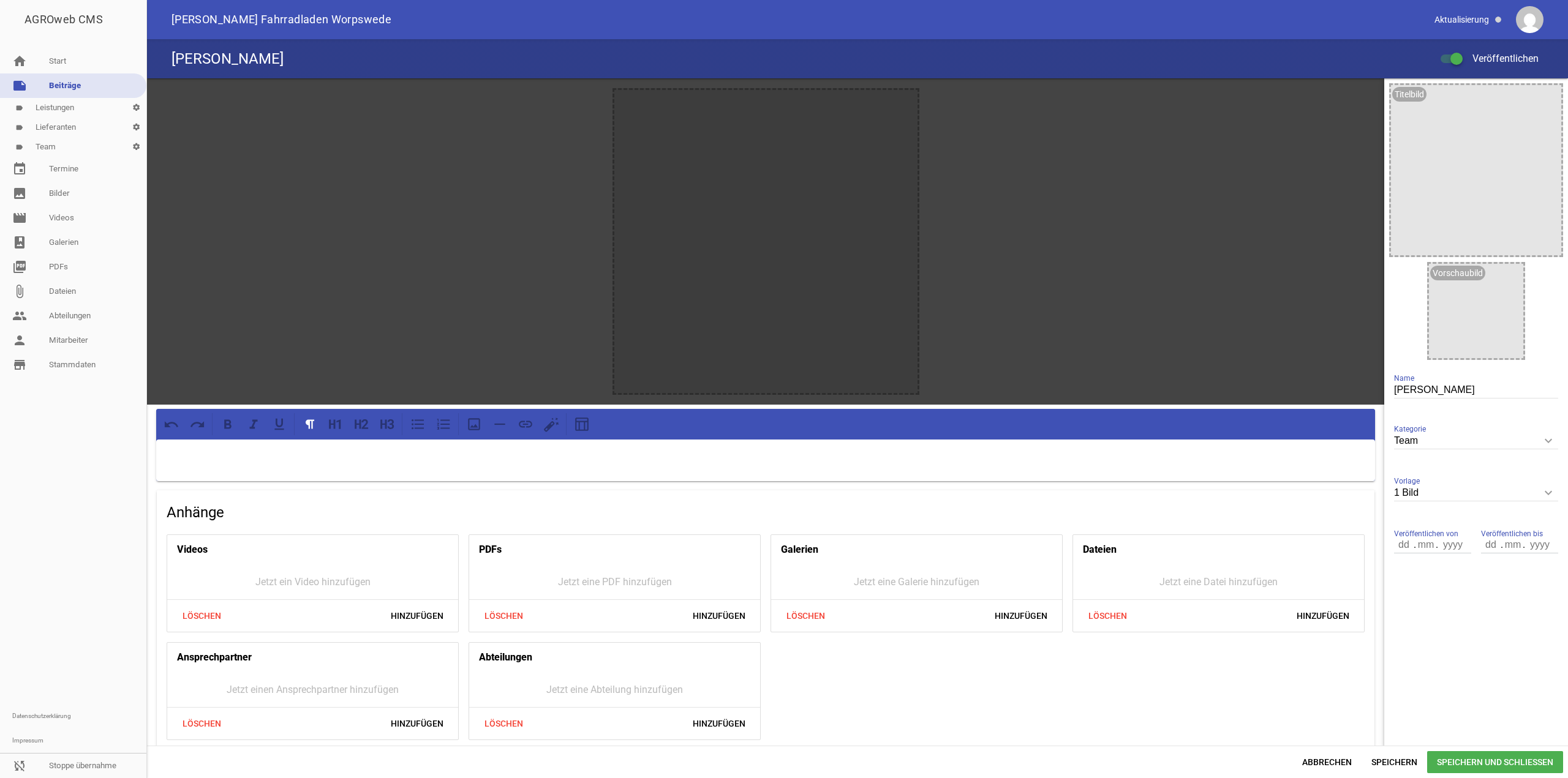
click at [280, 460] on p at bounding box center [766, 455] width 1202 height 15
drag, startPoint x: 328, startPoint y: 448, endPoint x: 108, endPoint y: 452, distance: 220.0
click at [108, 452] on div "AGROweb CMS home Start note Beiträge label Leistungen settings label Lieferante…" at bounding box center [784, 389] width 1568 height 778
click at [379, 424] on icon at bounding box center [387, 424] width 16 height 16
click at [386, 479] on div "genießt das Radeln durch die Natur" at bounding box center [766, 460] width 1219 height 42
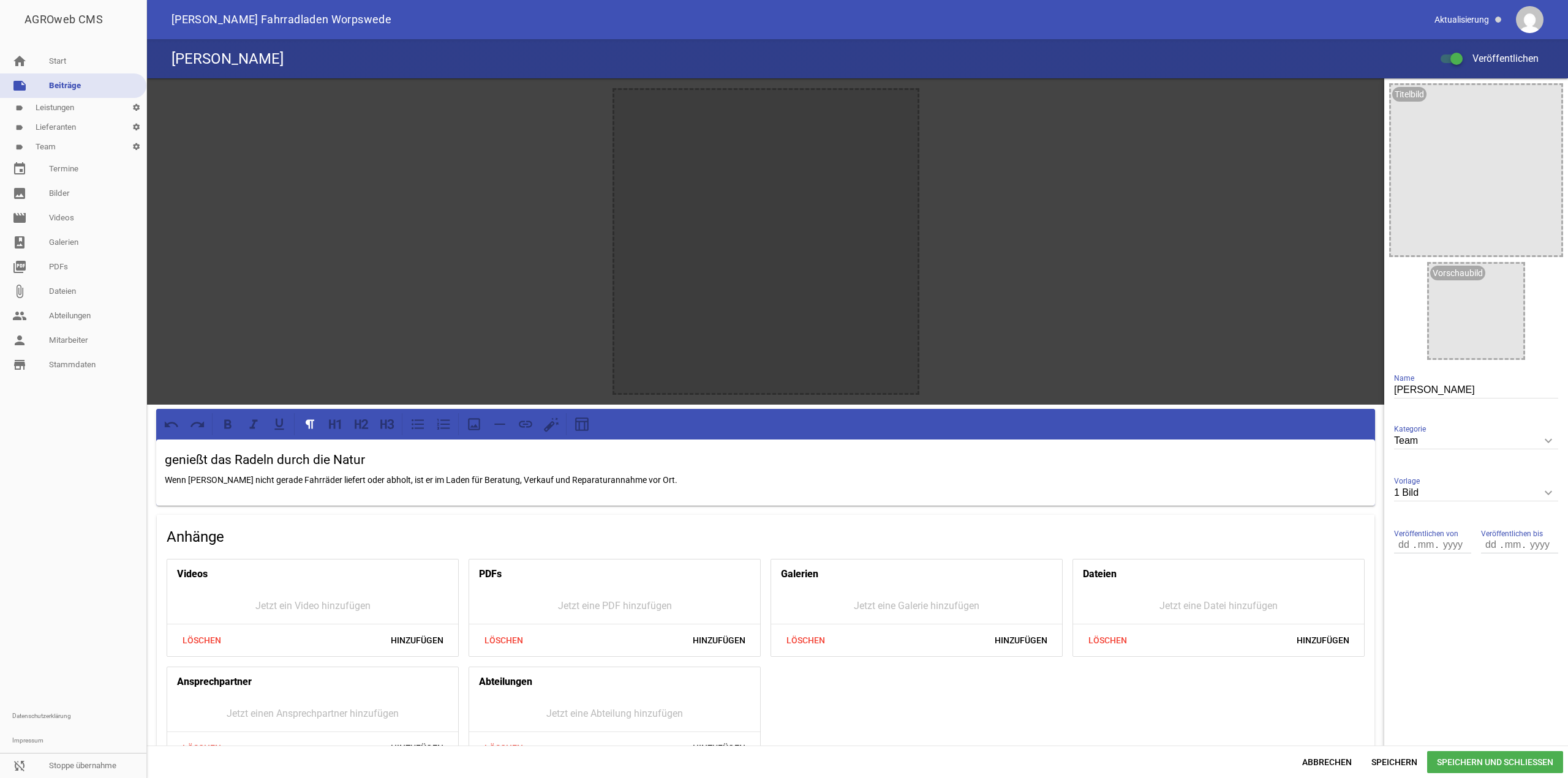
click at [1469, 769] on span "Speichern und Schließen" at bounding box center [1495, 762] width 136 height 22
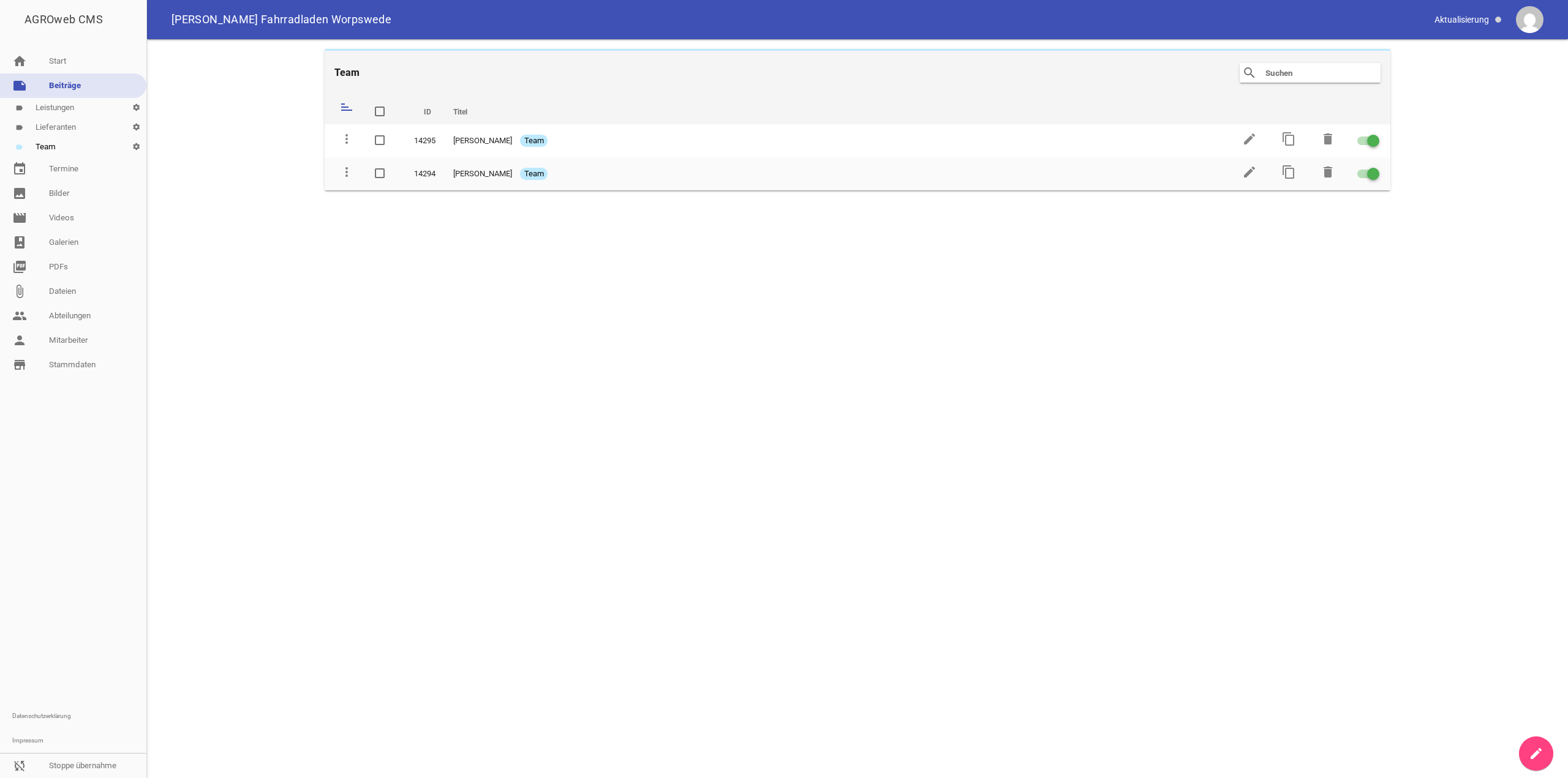
click at [1533, 756] on icon "create" at bounding box center [1536, 753] width 15 height 15
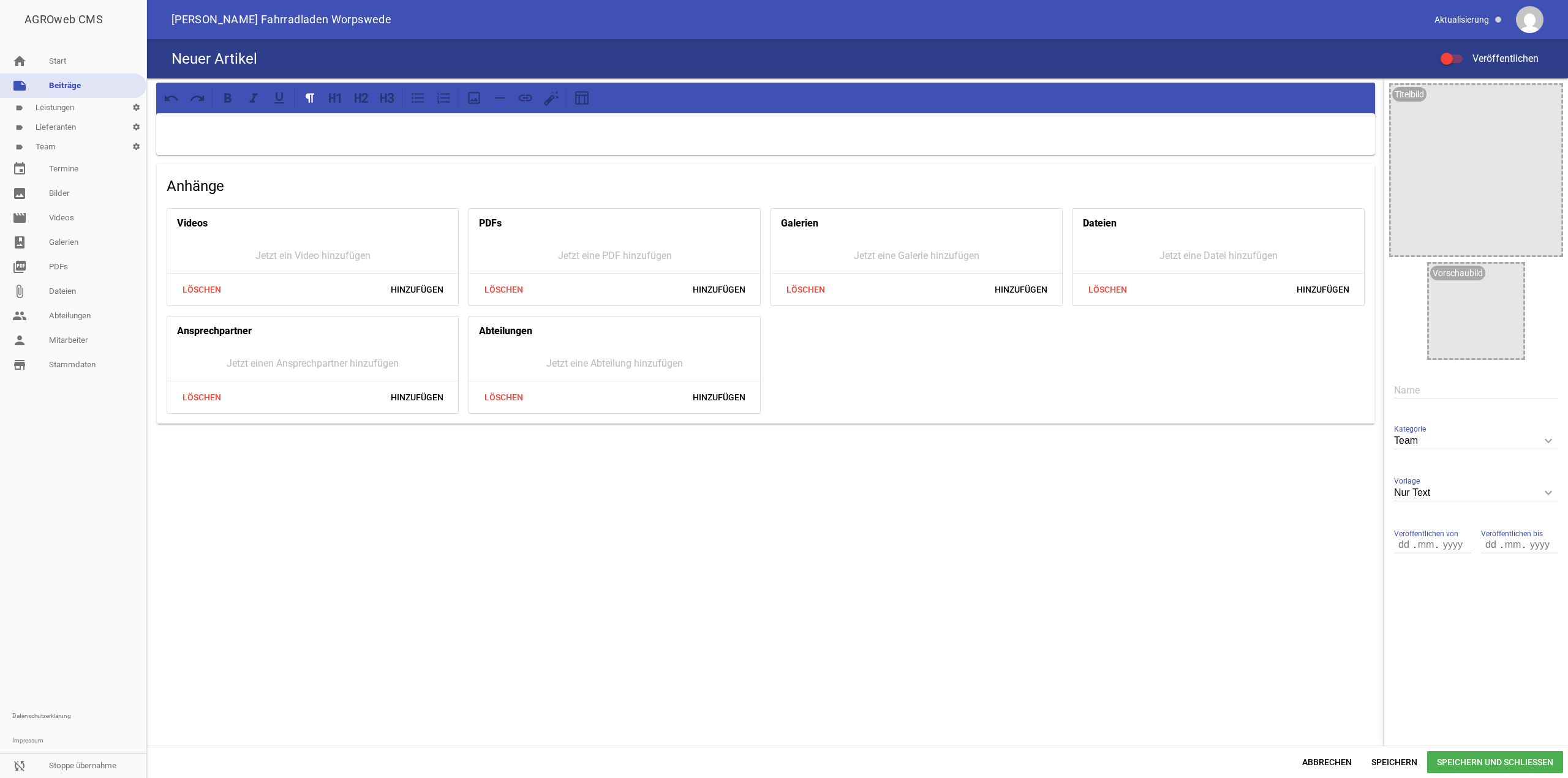
drag, startPoint x: 339, startPoint y: 157, endPoint x: 334, endPoint y: 145, distance: 13.0
click at [337, 154] on div "Anhänge Videos Jetzt ein Video hinzufügen Löschen Hinzufügen PDFs Jetzt eine PD…" at bounding box center [766, 253] width 1238 height 350
click at [332, 135] on p at bounding box center [766, 129] width 1202 height 15
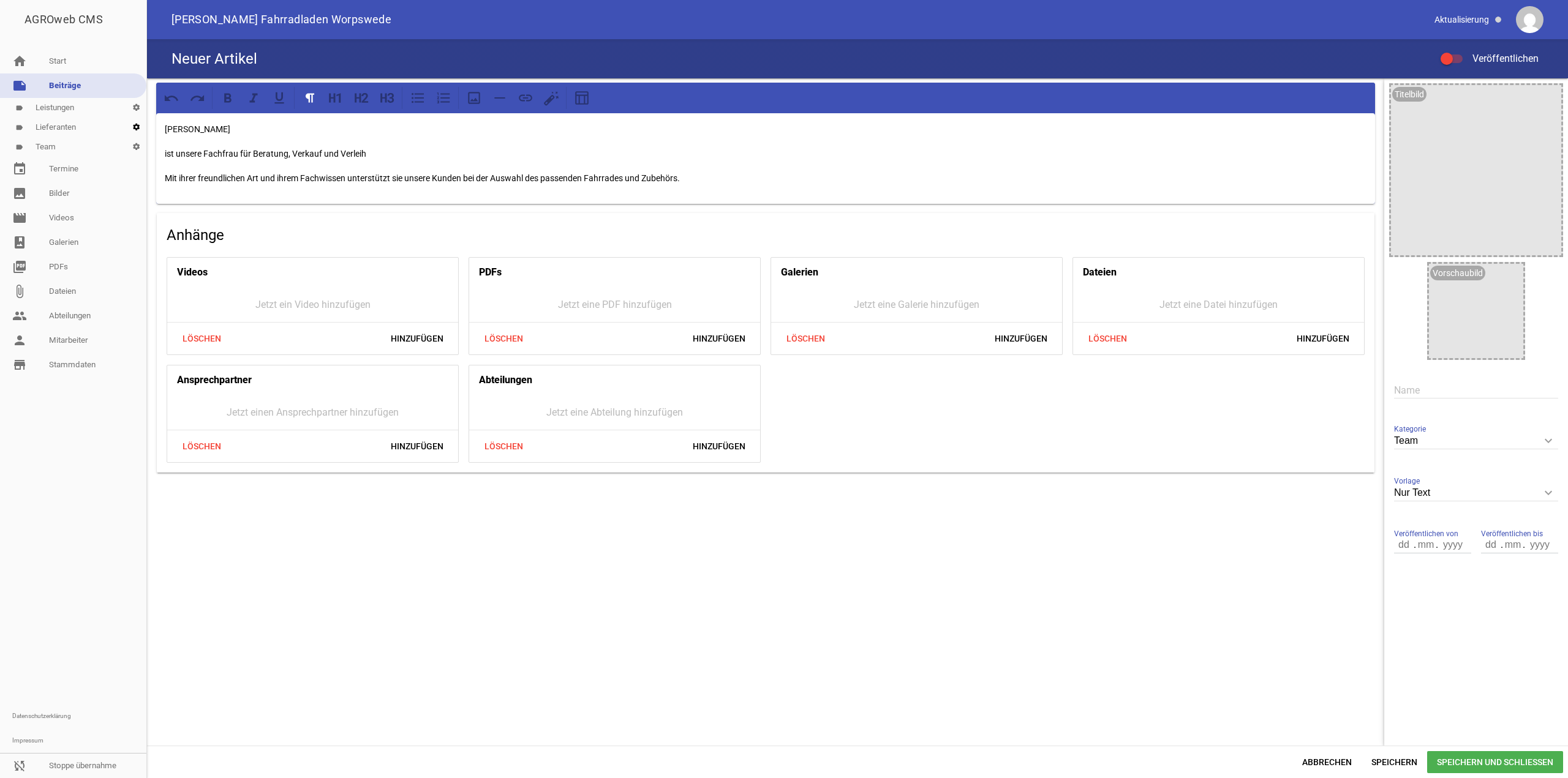
drag, startPoint x: 241, startPoint y: 135, endPoint x: 142, endPoint y: 135, distance: 99.0
click at [142, 135] on div "AGROweb CMS home Start note Beiträge label Leistungen settings label Lieferante…" at bounding box center [784, 389] width 1568 height 778
click at [1432, 393] on input "text" at bounding box center [1476, 390] width 164 height 16
paste input "[PERSON_NAME]"
click at [1425, 389] on input "[PERSON_NAME]" at bounding box center [1476, 390] width 164 height 16
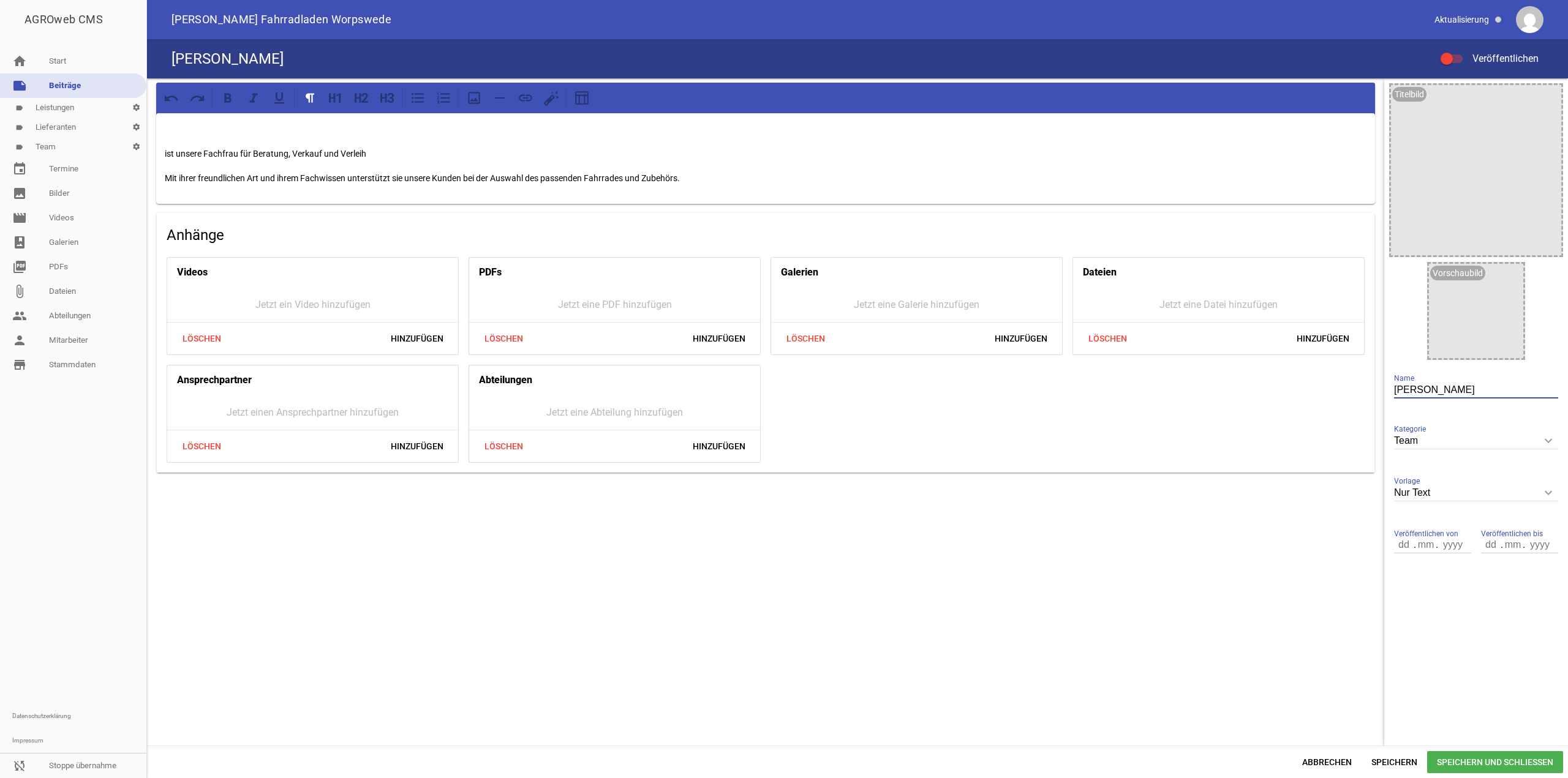
type input "[PERSON_NAME]"
click at [830, 143] on div "ist unsere Fachfrau für Beratung, Verkauf und Verleih Mit ihrer freundlichen Ar…" at bounding box center [766, 159] width 1219 height 91
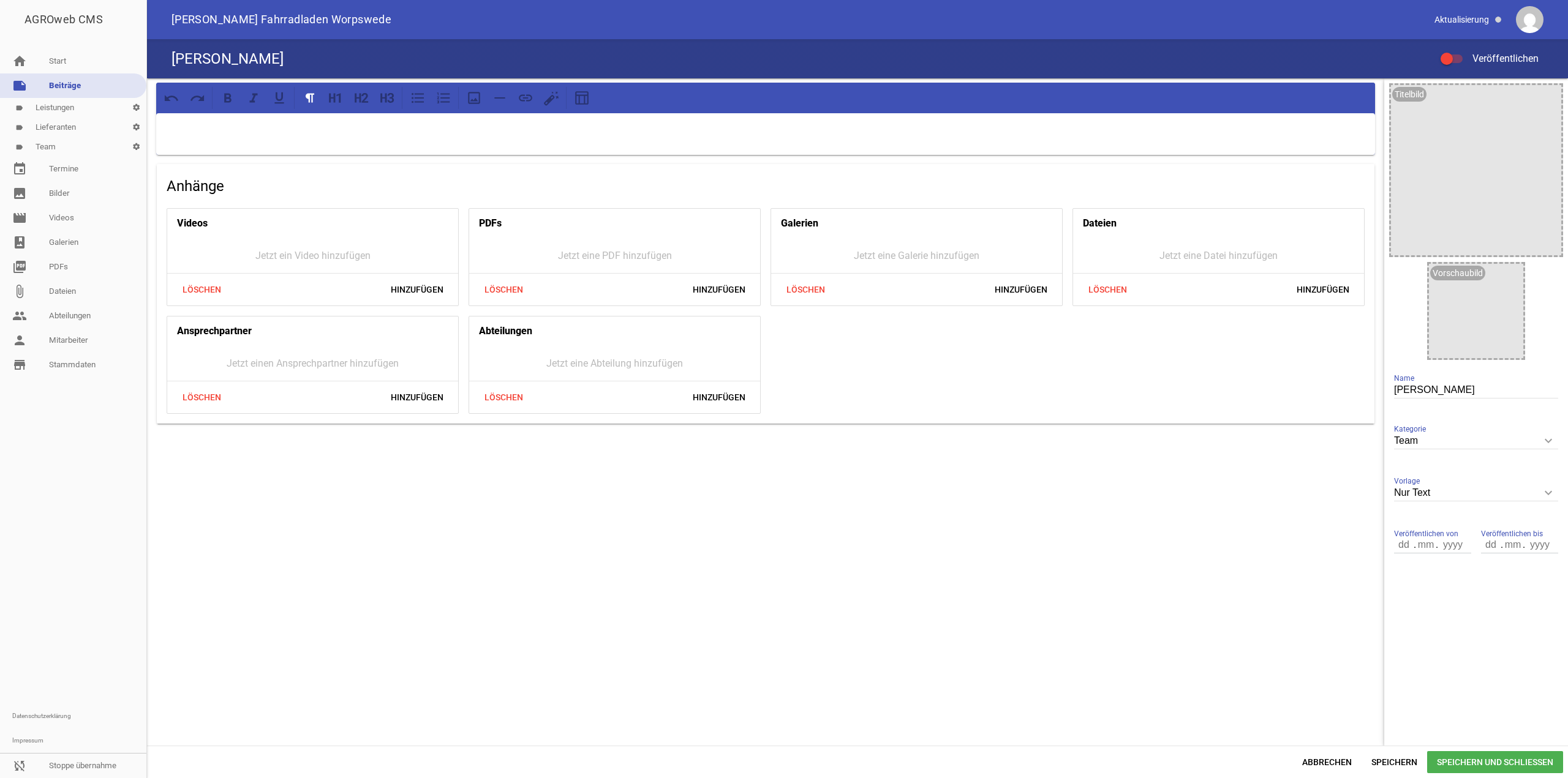
click at [439, 129] on p at bounding box center [766, 129] width 1202 height 15
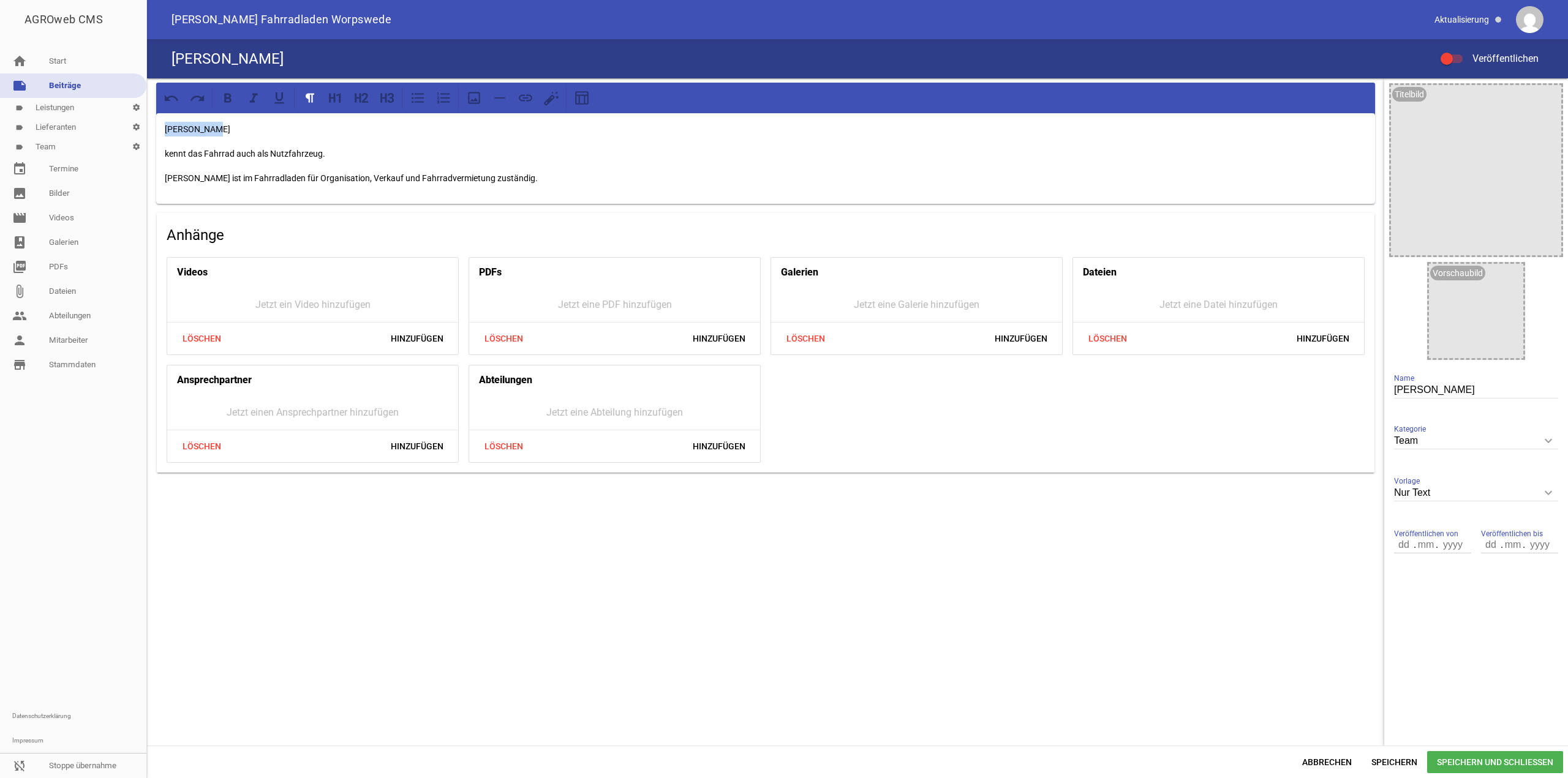
drag, startPoint x: 232, startPoint y: 124, endPoint x: 122, endPoint y: 128, distance: 110.1
click at [122, 128] on div "AGROweb CMS home Start note Beiträge label Leistungen settings label Lieferante…" at bounding box center [784, 389] width 1568 height 778
click at [1412, 385] on input "[PERSON_NAME]" at bounding box center [1476, 390] width 164 height 16
drag, startPoint x: 1486, startPoint y: 385, endPoint x: 1183, endPoint y: 358, distance: 304.2
click at [1277, 380] on div "kennt das Fahrrad auch als Nutzfahrzeug. [PERSON_NAME] ist im Fahrradladen für …" at bounding box center [858, 412] width 1421 height 667
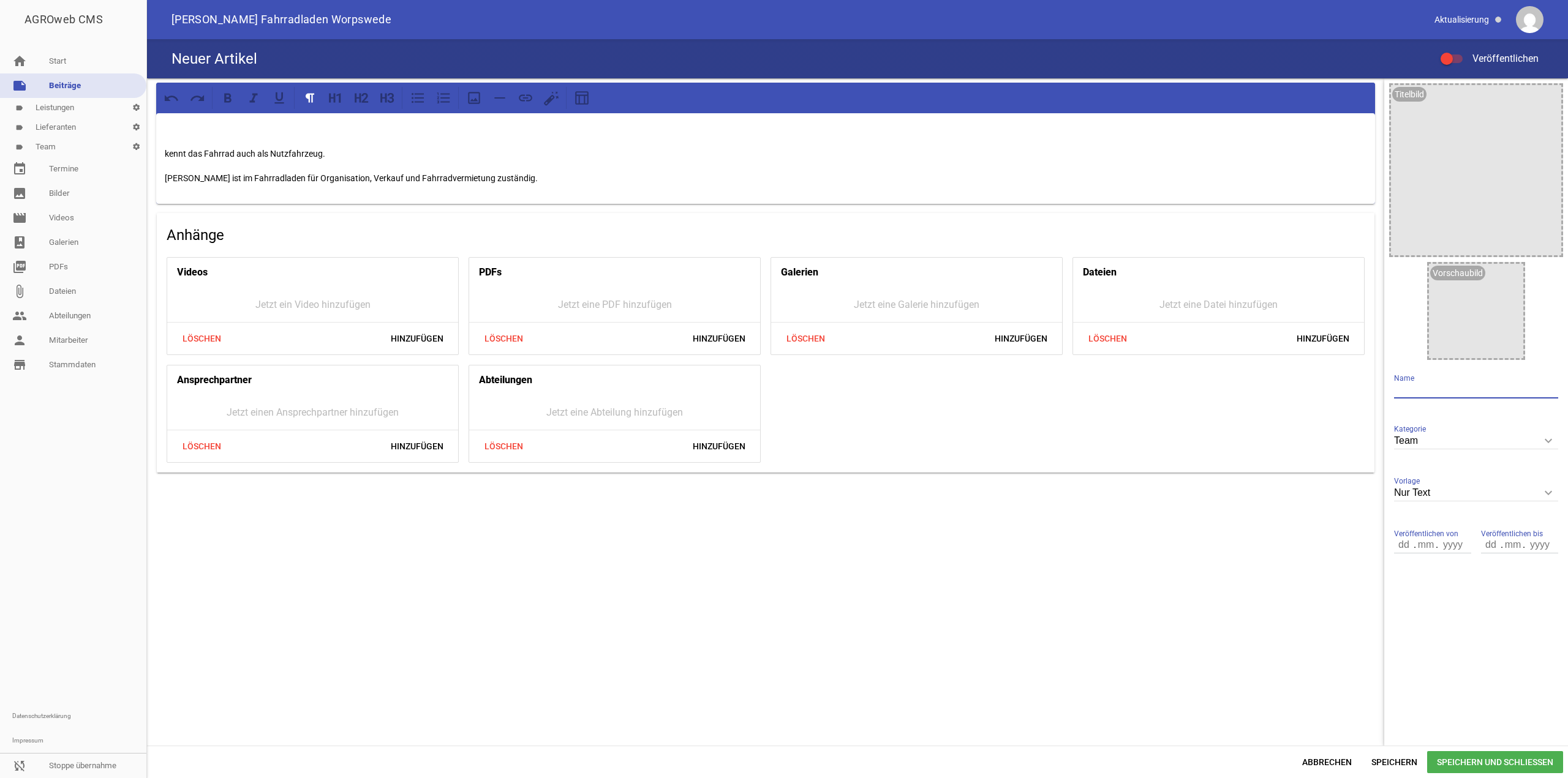
paste input "[PERSON_NAME]"
type input "[PERSON_NAME]"
click at [168, 152] on p "kennt das Fahrrad auch als Nutzfahrzeug." at bounding box center [766, 153] width 1202 height 15
drag, startPoint x: 300, startPoint y: 151, endPoint x: 227, endPoint y: 119, distance: 79.7
click at [85, 148] on div "AGROweb CMS home Start note Beiträge label Leistungen settings label Lieferante…" at bounding box center [784, 389] width 1568 height 778
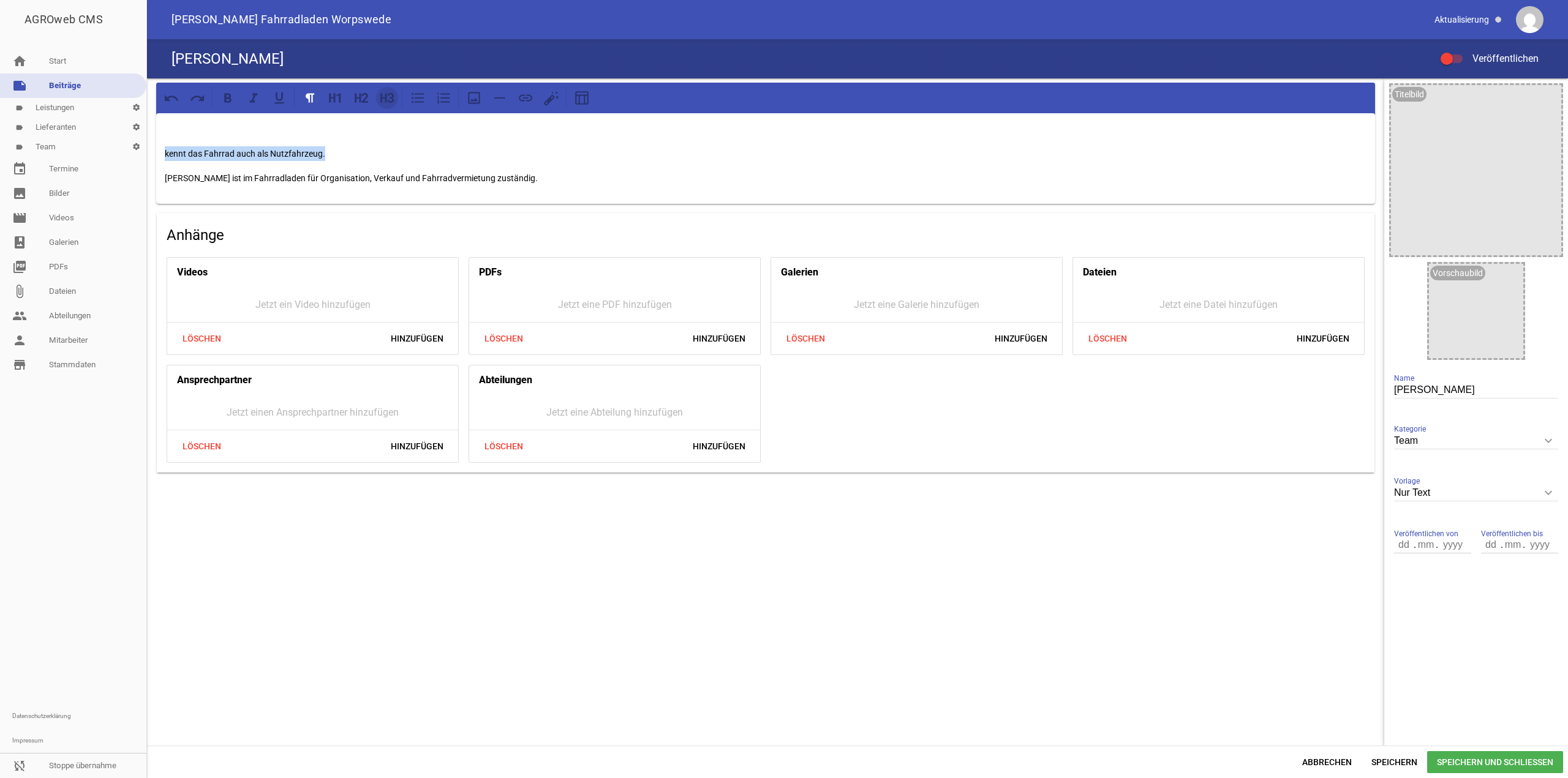
click at [389, 90] on icon at bounding box center [387, 98] width 16 height 16
click at [167, 152] on h3 "kennt das Fahrrad auch als Nutzfahrzeug." at bounding box center [766, 156] width 1202 height 20
click at [162, 154] on div "kennt das Fahrrad auch als Nutzfahrzeug. [PERSON_NAME] ist im Fahrradladen für …" at bounding box center [766, 157] width 1219 height 88
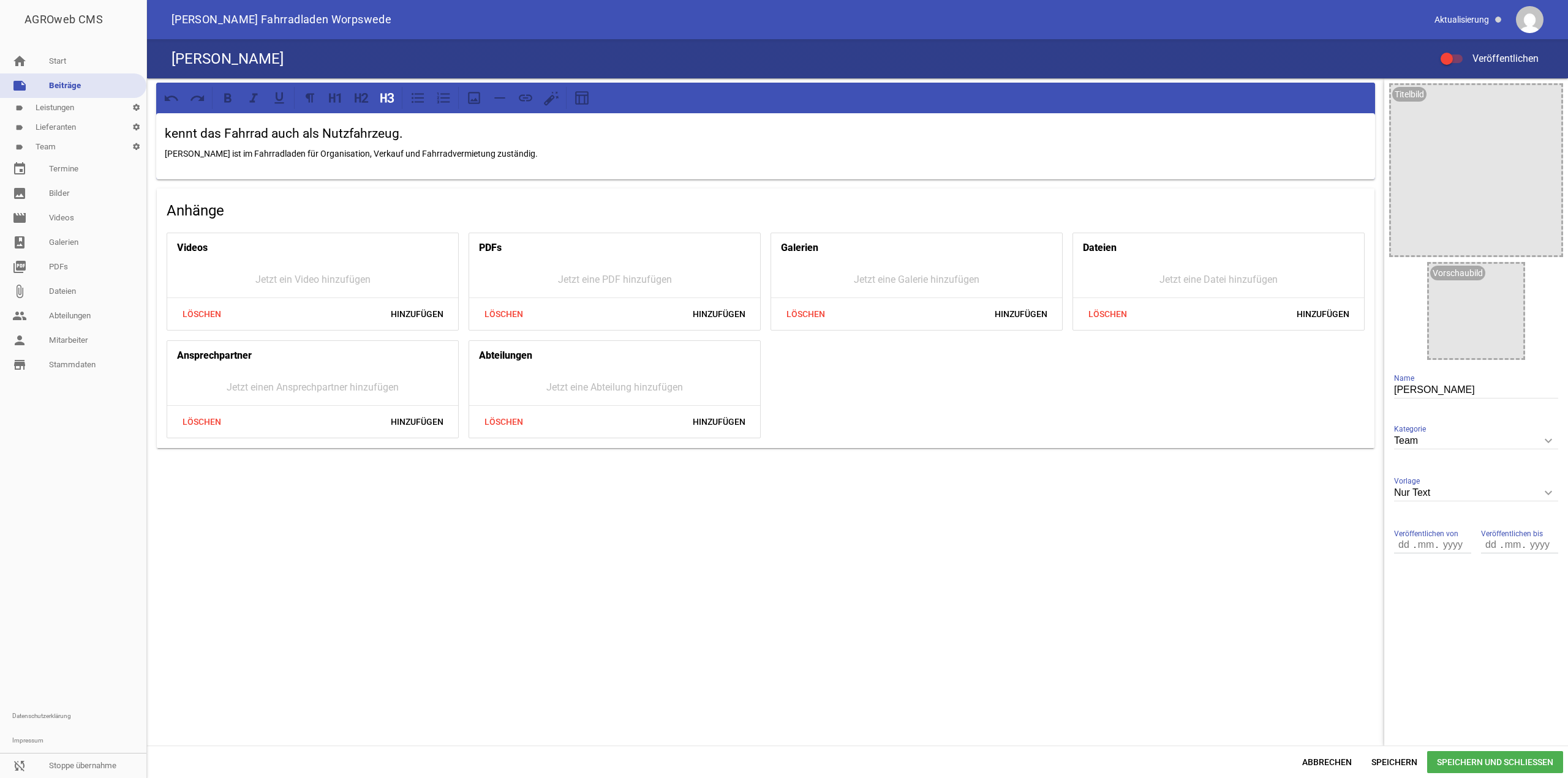
click at [1461, 758] on span "Speichern und Schließen" at bounding box center [1495, 762] width 136 height 22
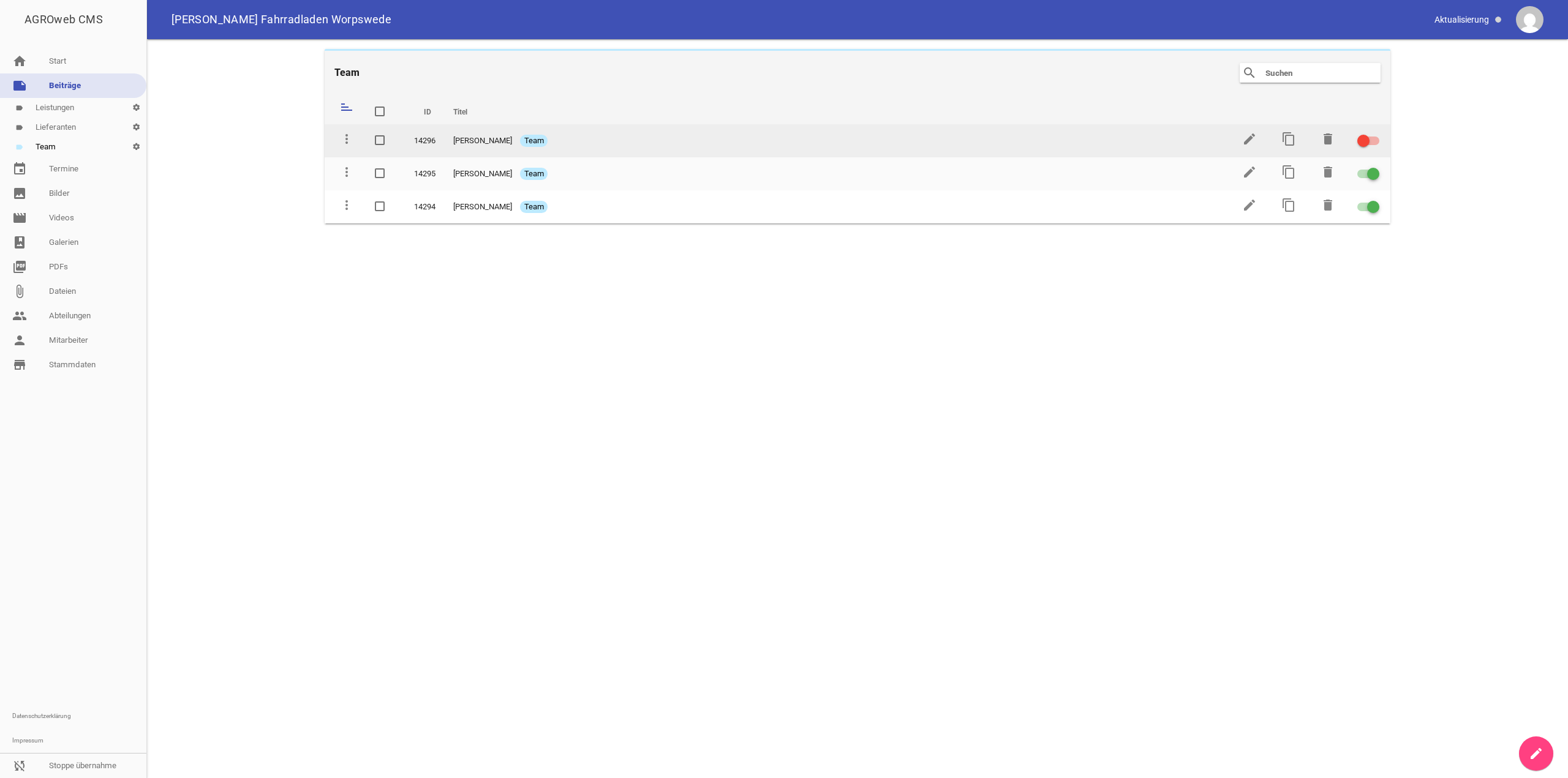
click at [1375, 136] on label at bounding box center [1366, 140] width 18 height 15
click at [1376, 133] on input "checkbox" at bounding box center [1376, 133] width 0 height 0
click at [1245, 138] on icon "edit" at bounding box center [1249, 138] width 15 height 15
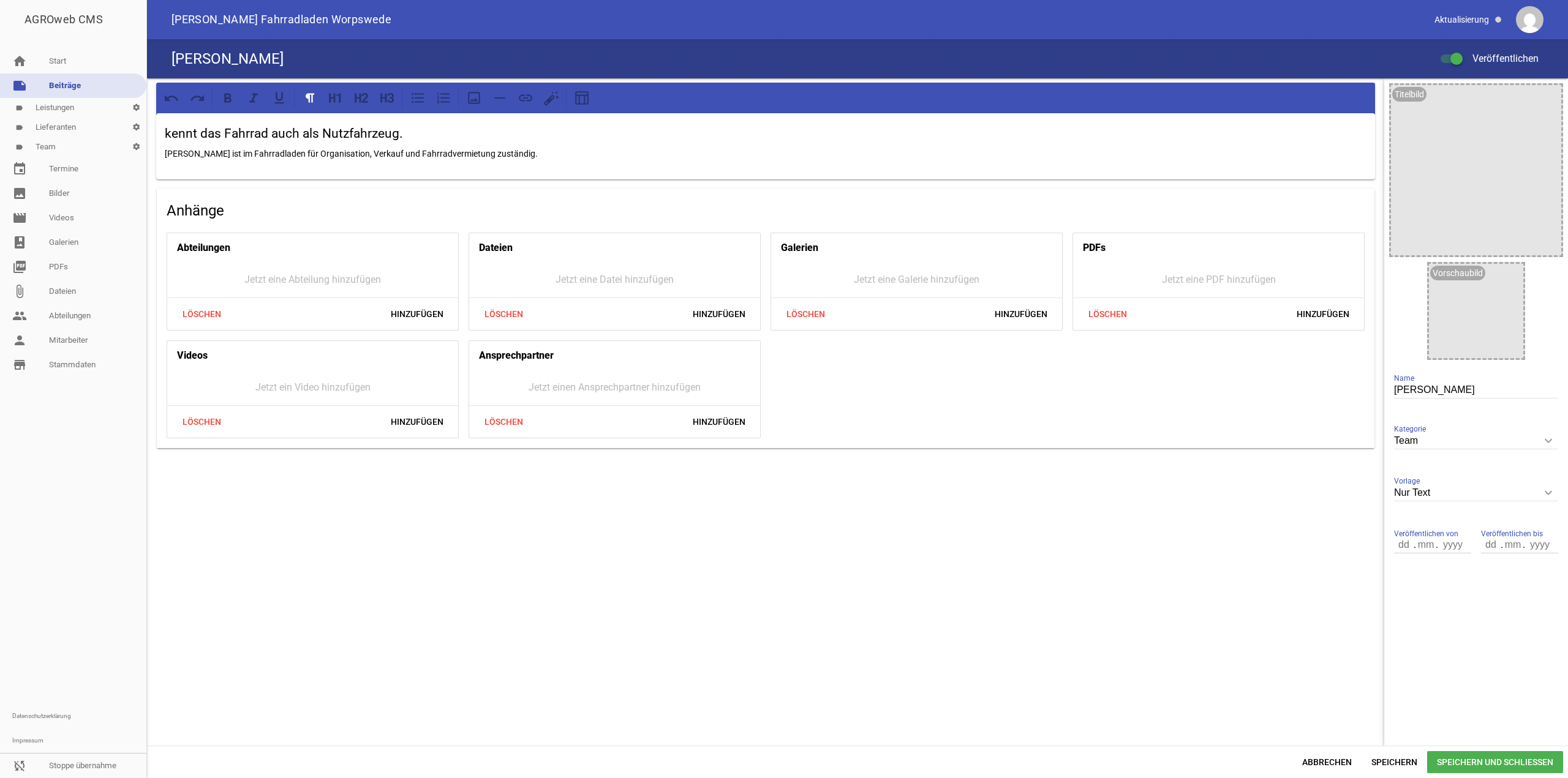
click at [1490, 445] on input "Team" at bounding box center [1476, 441] width 164 height 16
click at [1308, 608] on div "kennt das Fahrrad auch als Nutzfahrzeug. [PERSON_NAME] ist im Fahrradladen für …" at bounding box center [766, 412] width 1238 height 667
click at [1470, 498] on input "Nur Text" at bounding box center [1476, 493] width 164 height 16
click at [1455, 550] on li "1 Bild" at bounding box center [1476, 551] width 164 height 30
type input "1 Bild"
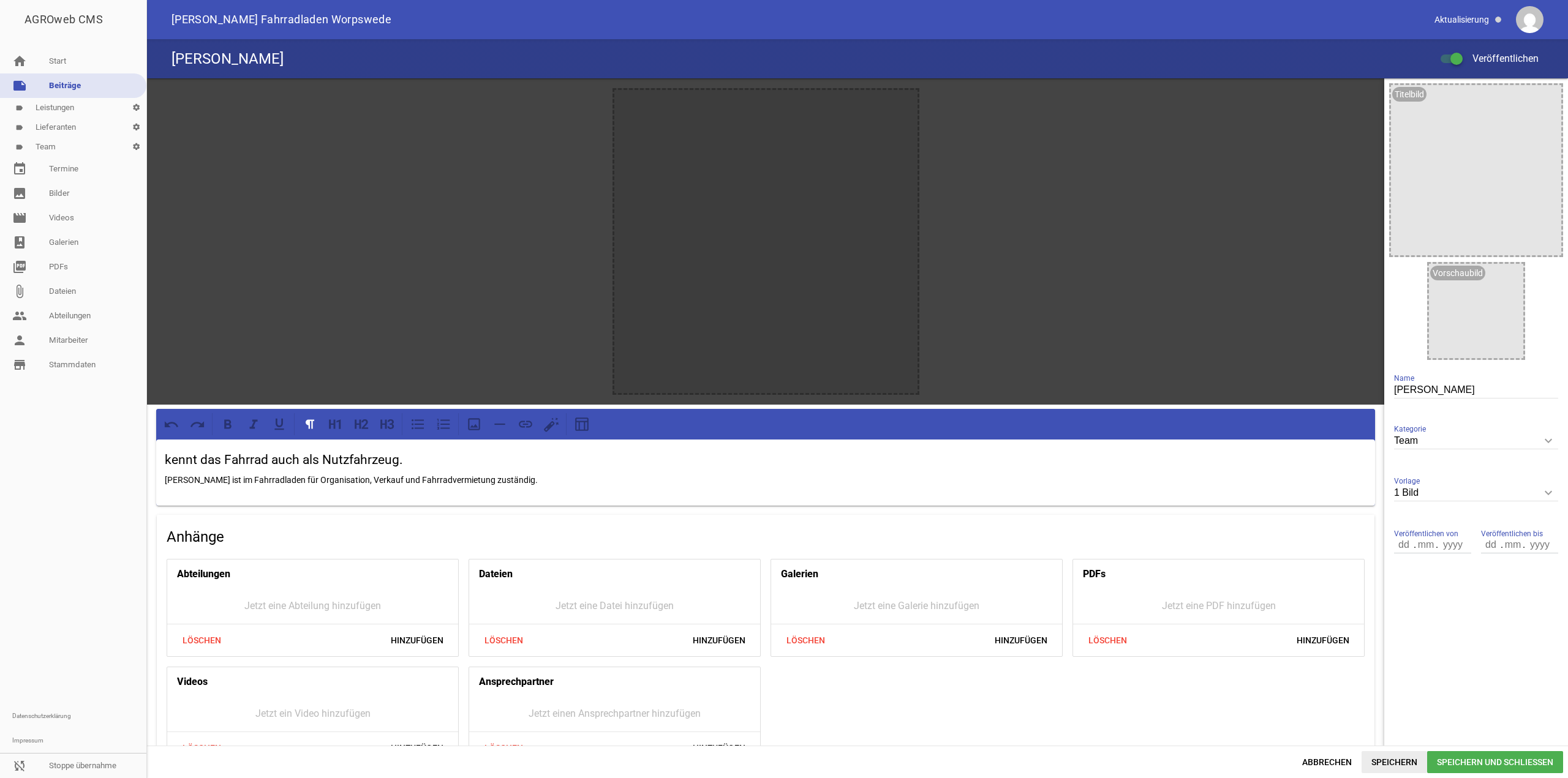
click at [1399, 762] on span "Speichern" at bounding box center [1395, 762] width 66 height 22
click at [902, 102] on icon "image" at bounding box center [905, 102] width 20 height 20
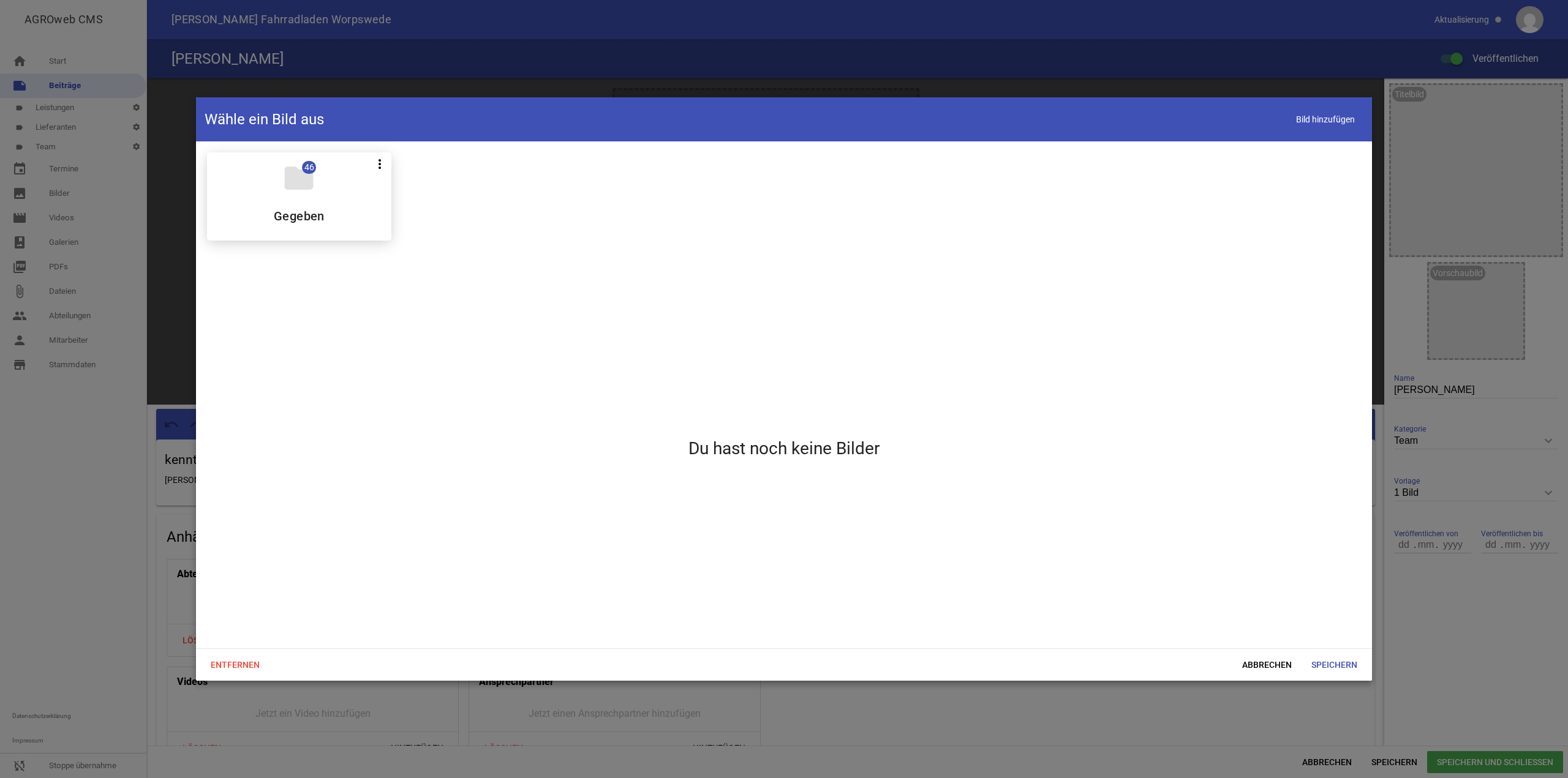
drag, startPoint x: 519, startPoint y: 164, endPoint x: 604, endPoint y: 166, distance: 85.0
click at [521, 162] on div "folder 46 more_vert Teilen Bearbeiten Löschen Gegeben" at bounding box center [784, 196] width 1174 height 108
click at [0, 429] on div at bounding box center [784, 389] width 1568 height 778
click at [1255, 664] on span "Abbrechen" at bounding box center [1267, 665] width 69 height 22
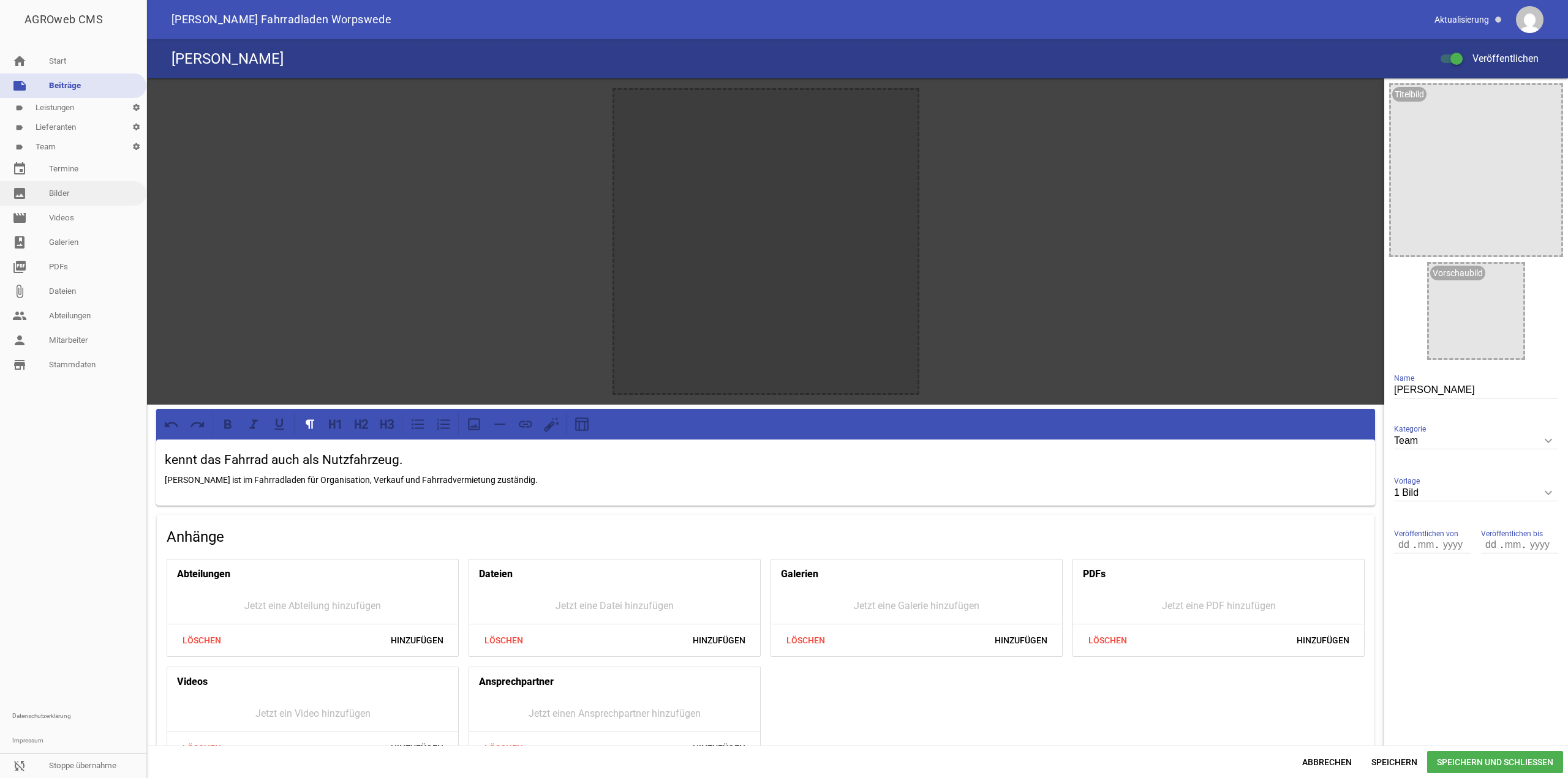
click at [63, 205] on link "image Bilder" at bounding box center [73, 193] width 147 height 25
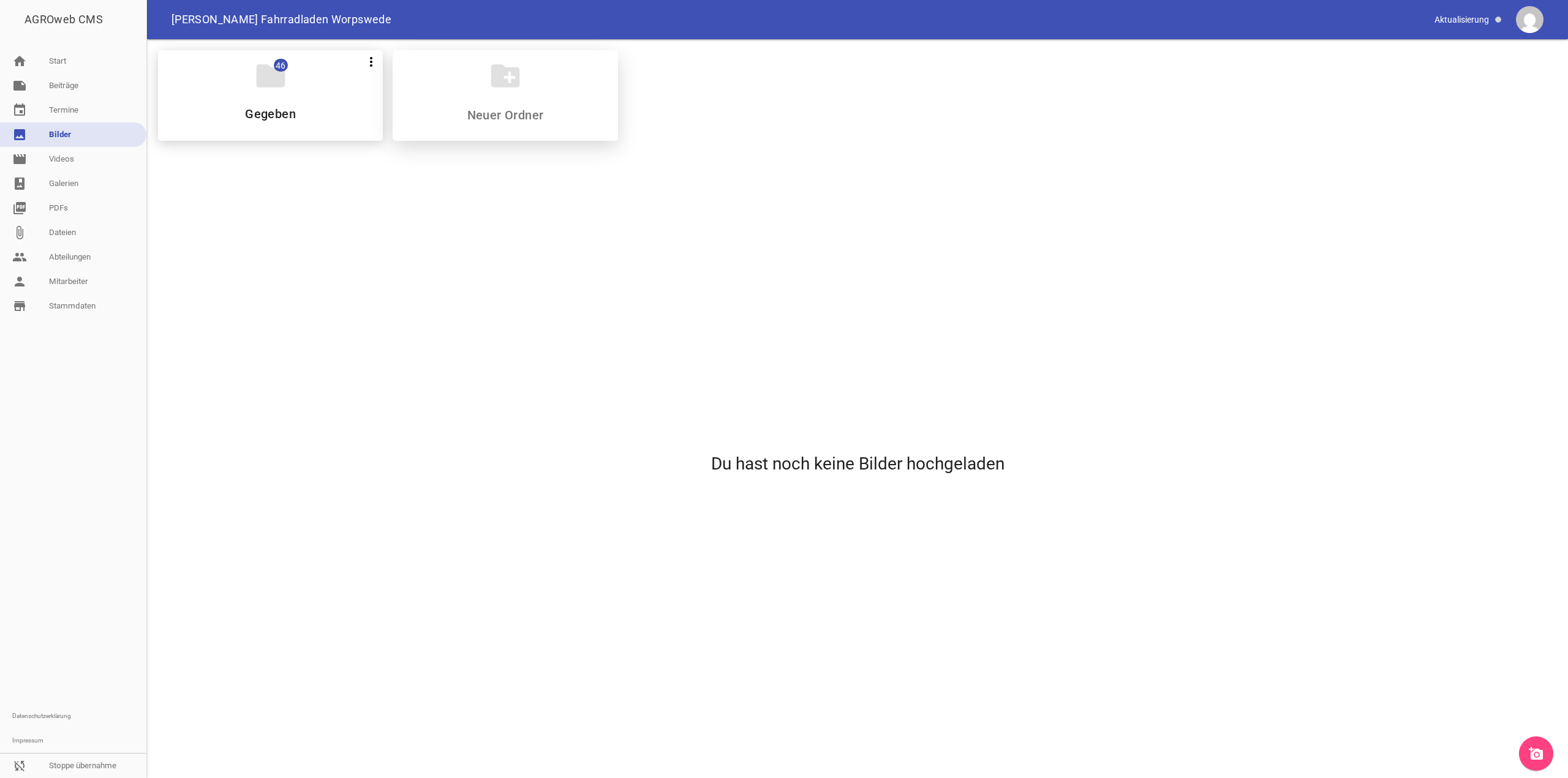
click at [543, 120] on input at bounding box center [505, 115] width 145 height 15
type input "Team"
click at [543, 122] on div "folder 0 more_vert Teilen Bearbeiten Löschen Team" at bounding box center [505, 96] width 225 height 91
